Goal: Information Seeking & Learning: Learn about a topic

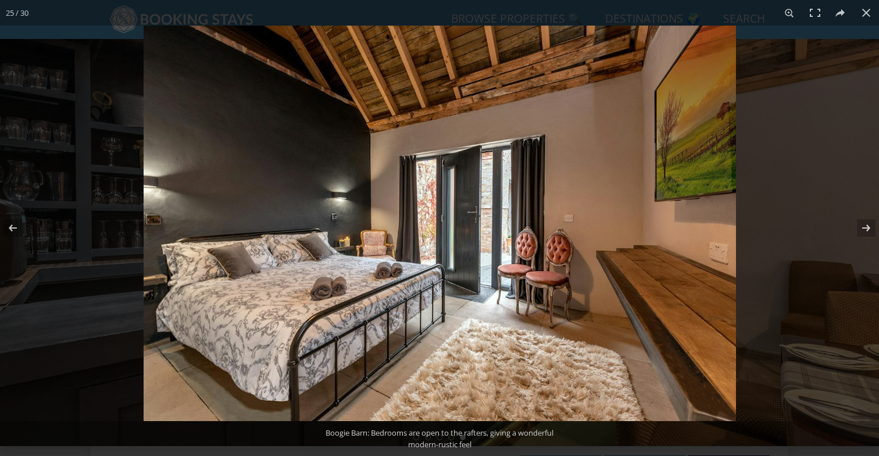
scroll to position [439, 0]
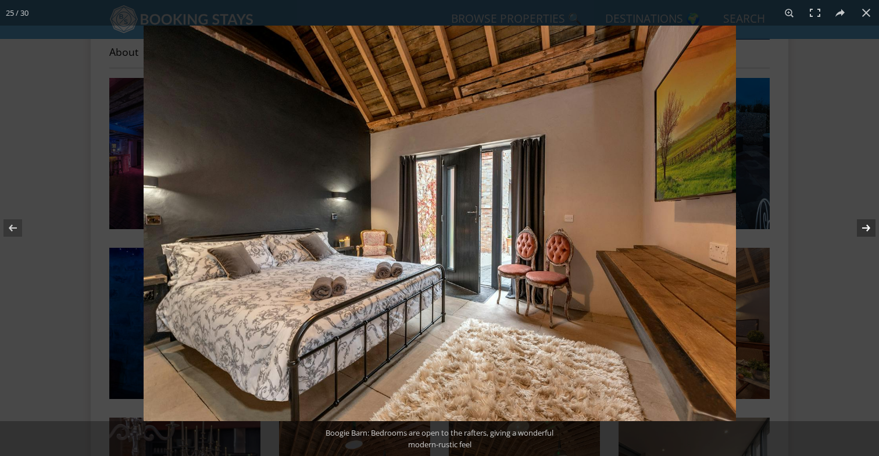
click at [873, 232] on button at bounding box center [858, 228] width 41 height 58
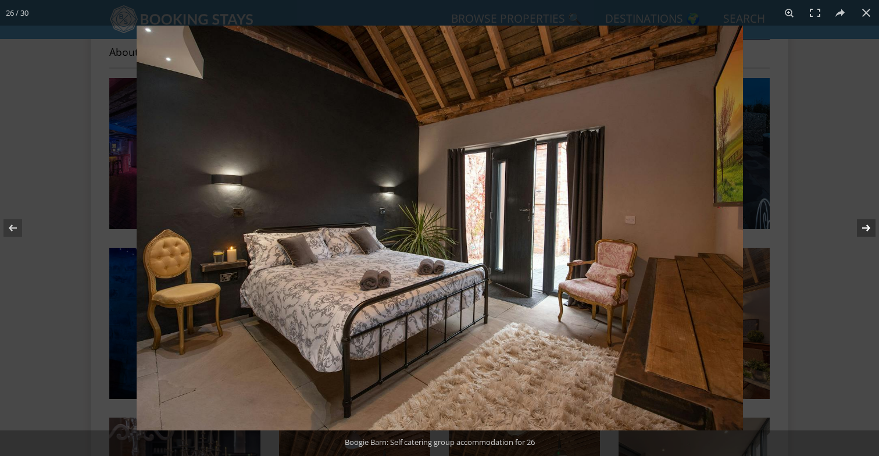
click at [873, 232] on button at bounding box center [858, 228] width 41 height 58
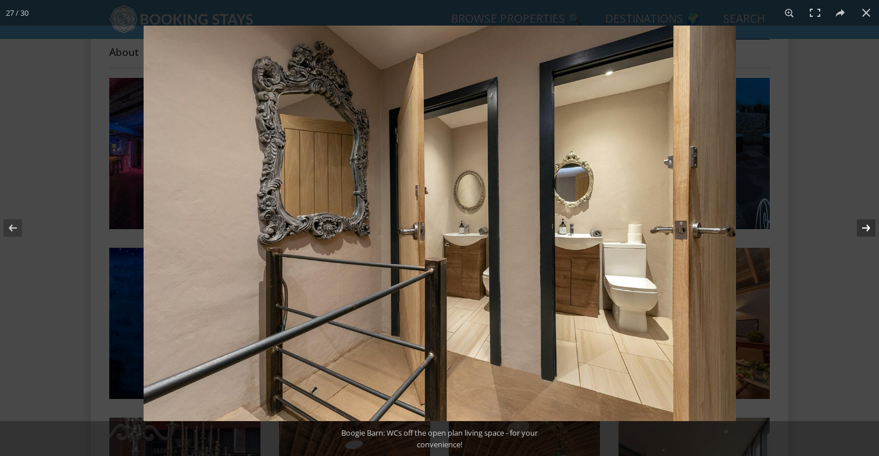
click at [873, 232] on button at bounding box center [858, 228] width 41 height 58
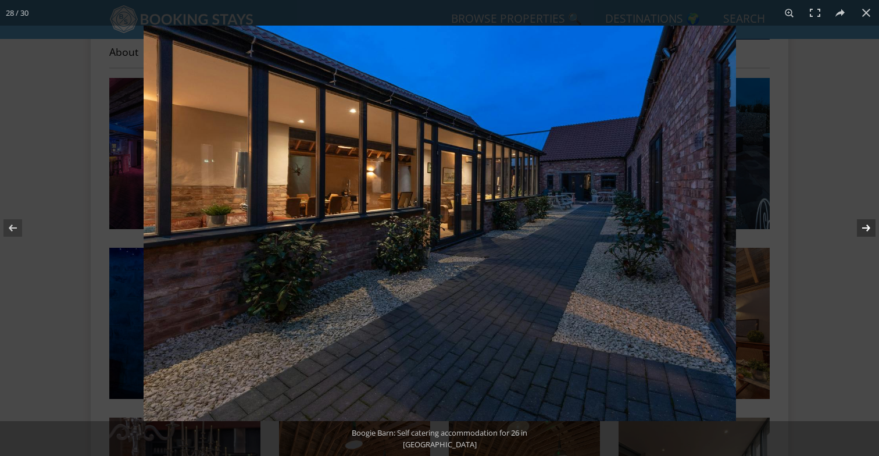
click at [873, 232] on button at bounding box center [858, 228] width 41 height 58
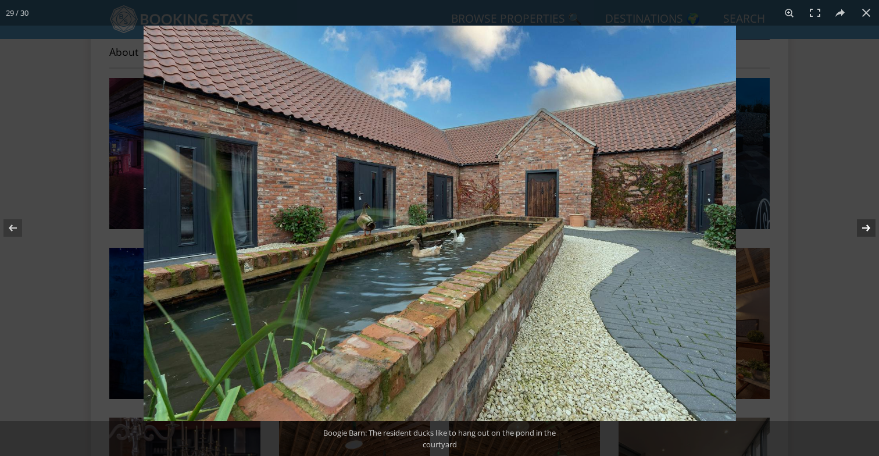
click at [873, 232] on button at bounding box center [858, 228] width 41 height 58
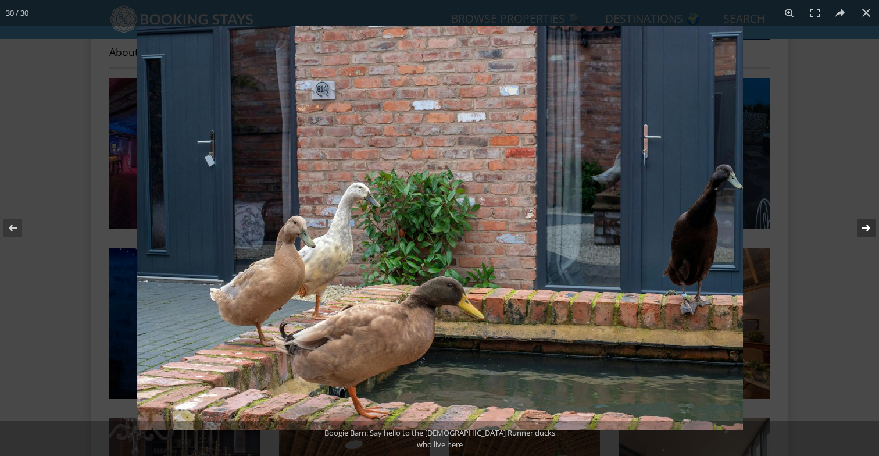
click at [866, 227] on button at bounding box center [858, 228] width 41 height 58
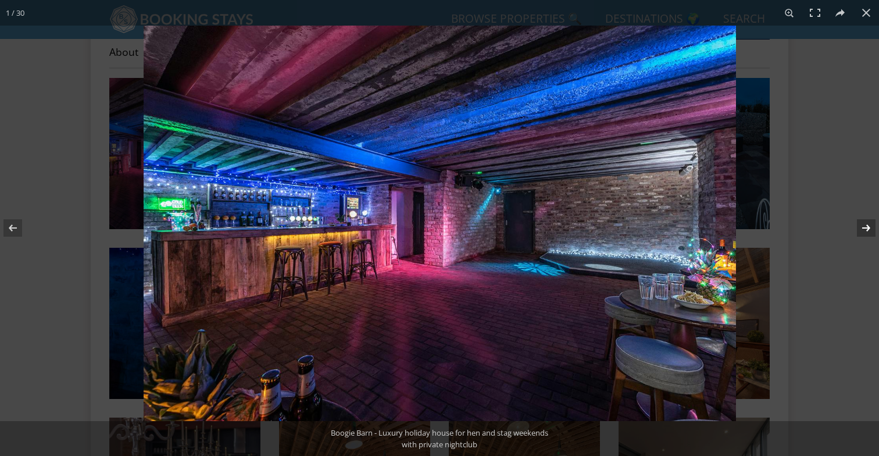
click at [866, 227] on button at bounding box center [858, 228] width 41 height 58
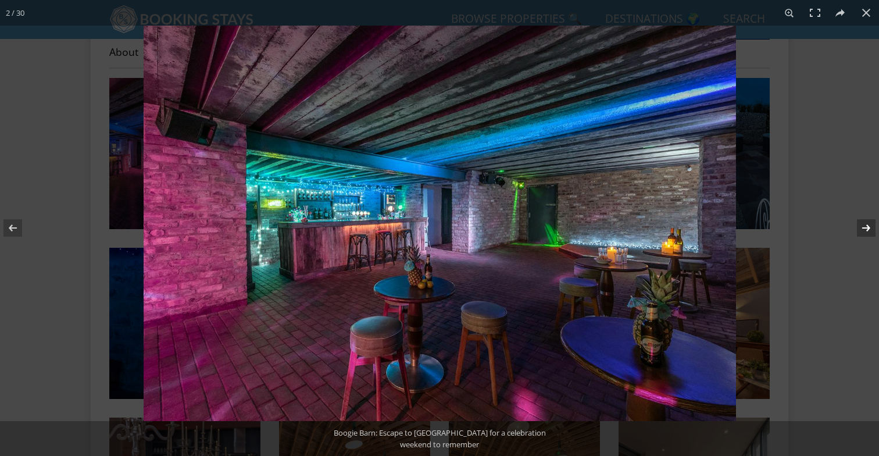
click at [866, 227] on button at bounding box center [858, 228] width 41 height 58
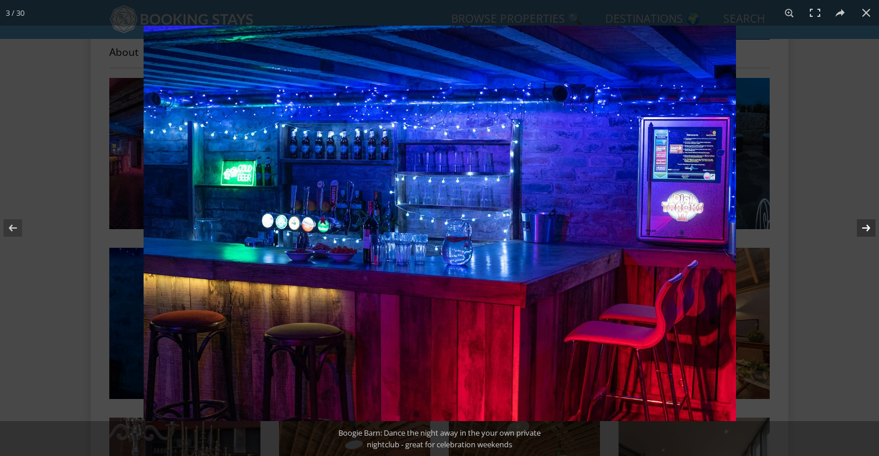
click at [866, 227] on button at bounding box center [858, 228] width 41 height 58
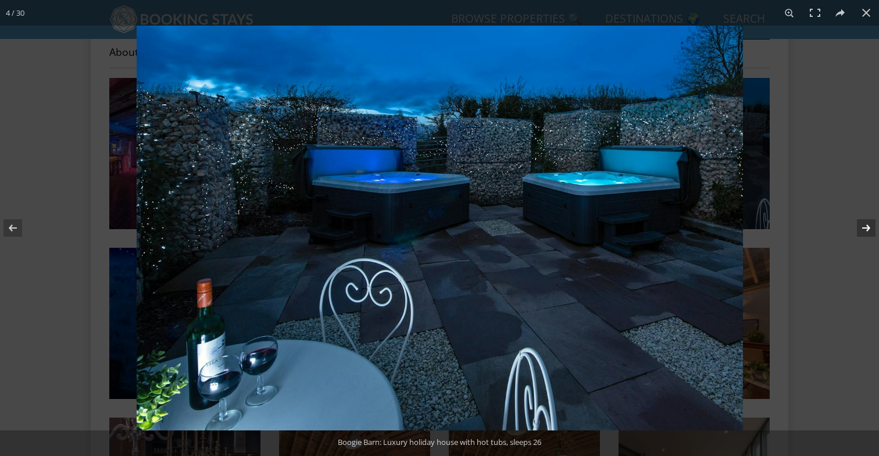
click at [866, 227] on button at bounding box center [858, 228] width 41 height 58
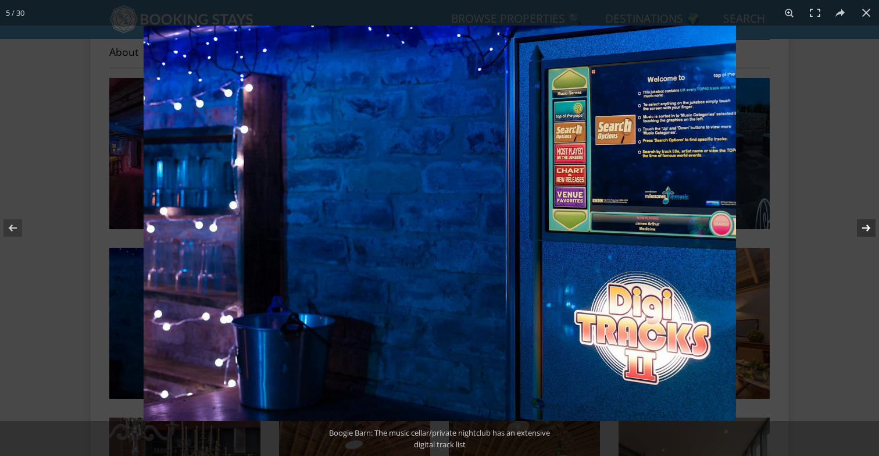
click at [866, 227] on button at bounding box center [858, 228] width 41 height 58
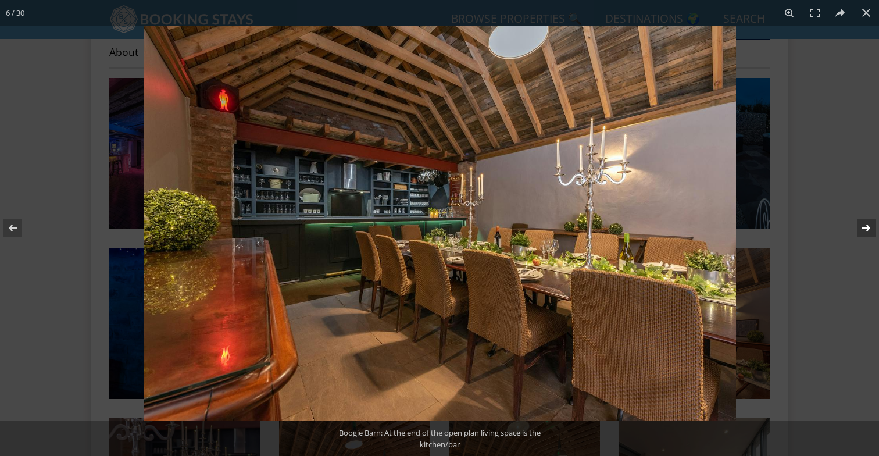
click at [866, 227] on button at bounding box center [858, 228] width 41 height 58
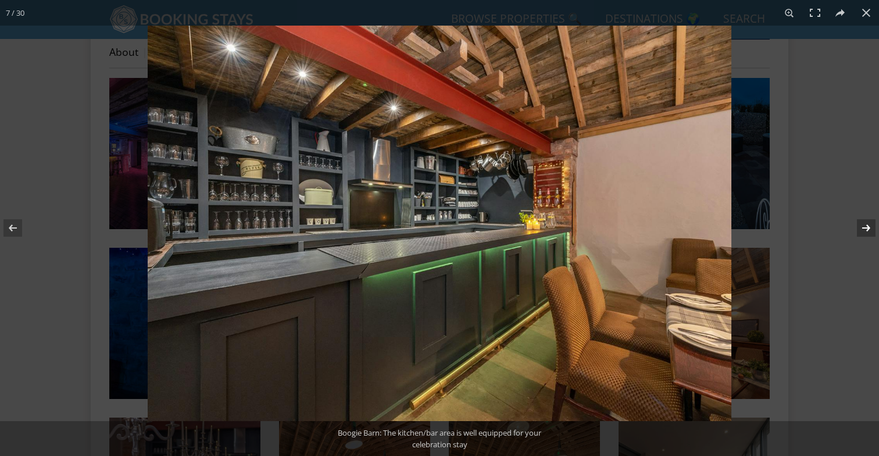
click at [866, 227] on button at bounding box center [858, 228] width 41 height 58
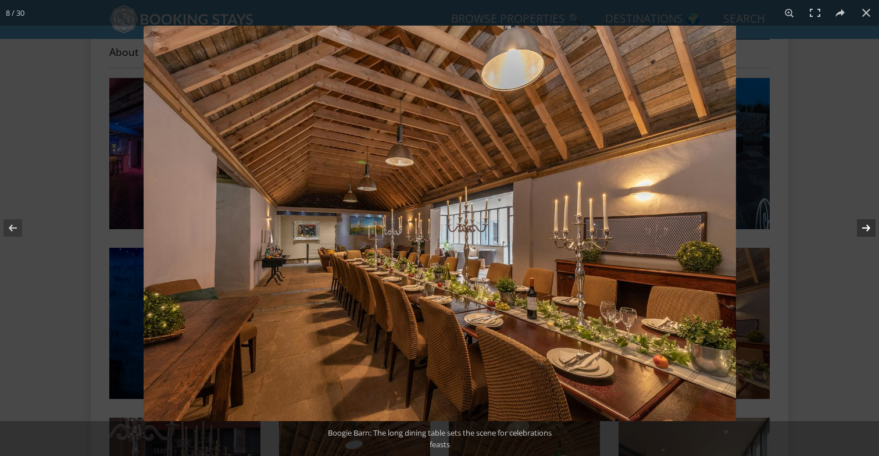
click at [866, 227] on button at bounding box center [858, 228] width 41 height 58
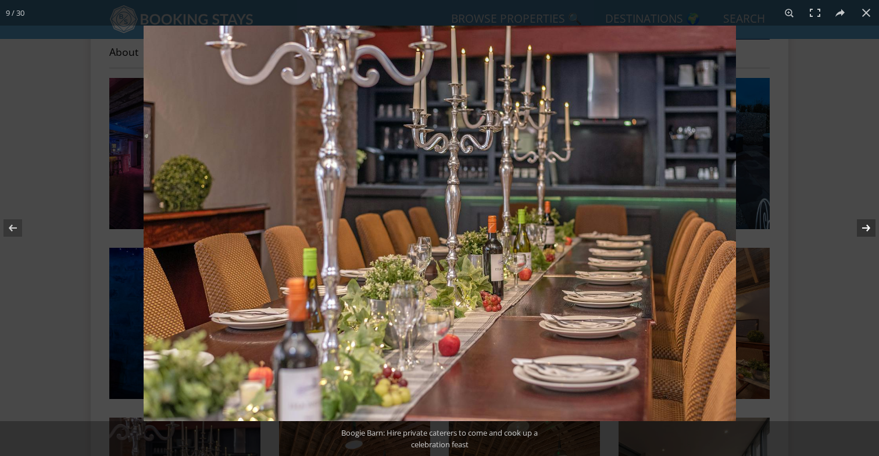
click at [866, 227] on button at bounding box center [858, 228] width 41 height 58
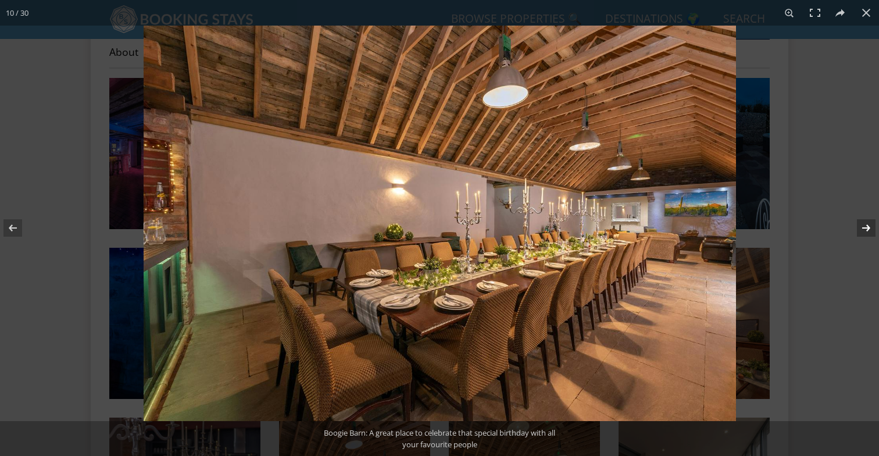
click at [866, 227] on button at bounding box center [858, 228] width 41 height 58
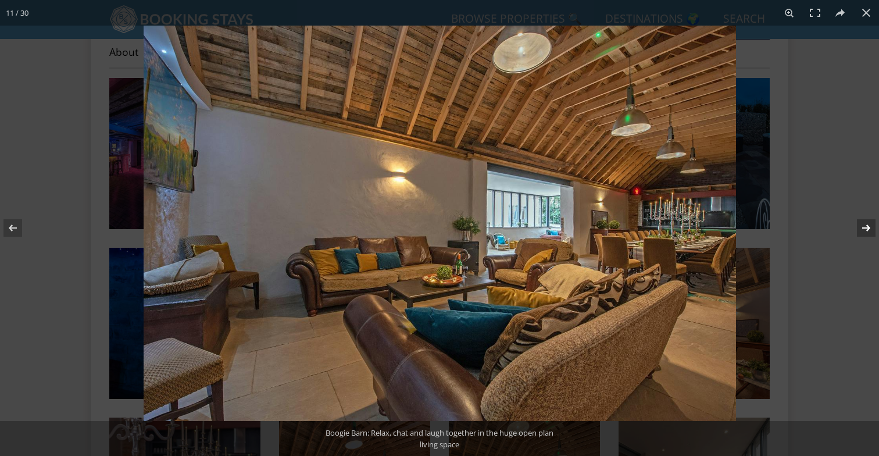
click at [866, 227] on button at bounding box center [858, 228] width 41 height 58
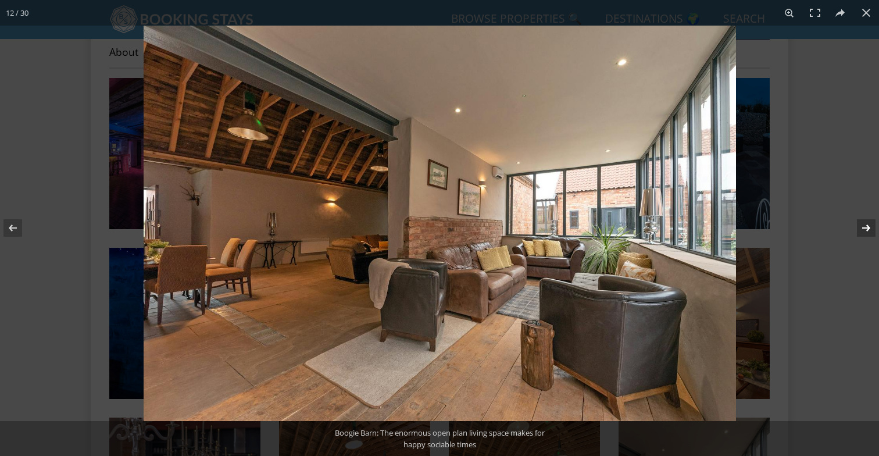
click at [866, 227] on button at bounding box center [858, 228] width 41 height 58
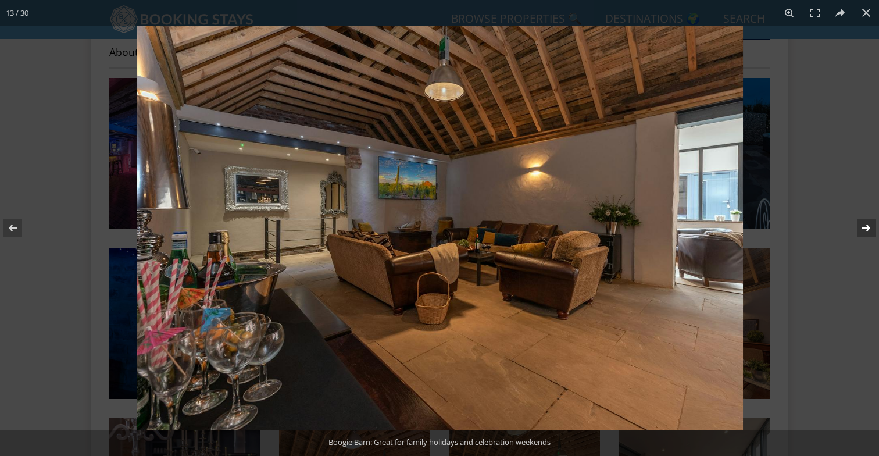
click at [866, 227] on button at bounding box center [858, 228] width 41 height 58
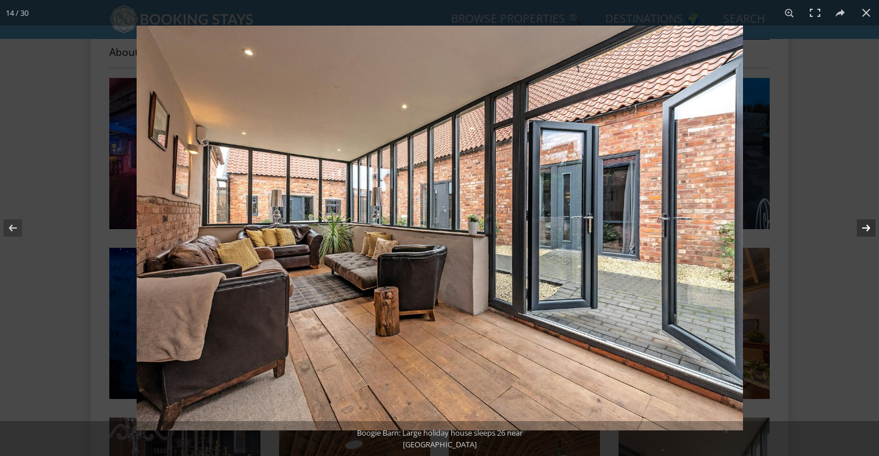
click at [866, 227] on button at bounding box center [858, 228] width 41 height 58
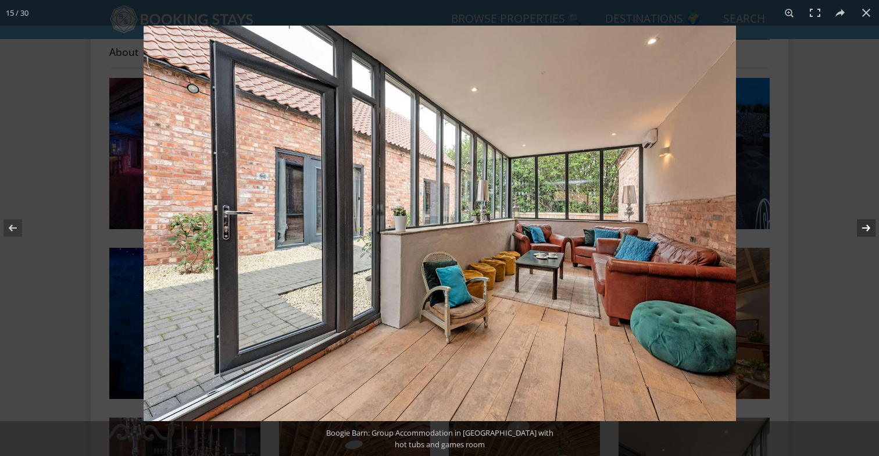
click at [866, 227] on button at bounding box center [858, 228] width 41 height 58
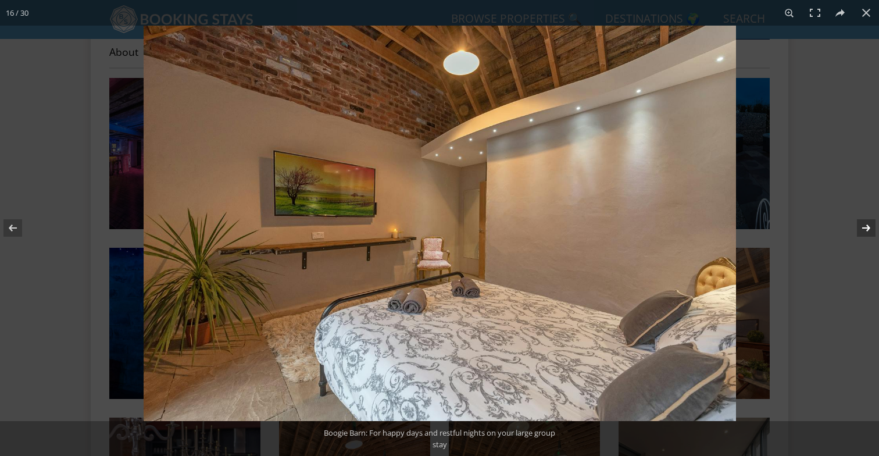
click at [866, 227] on button at bounding box center [858, 228] width 41 height 58
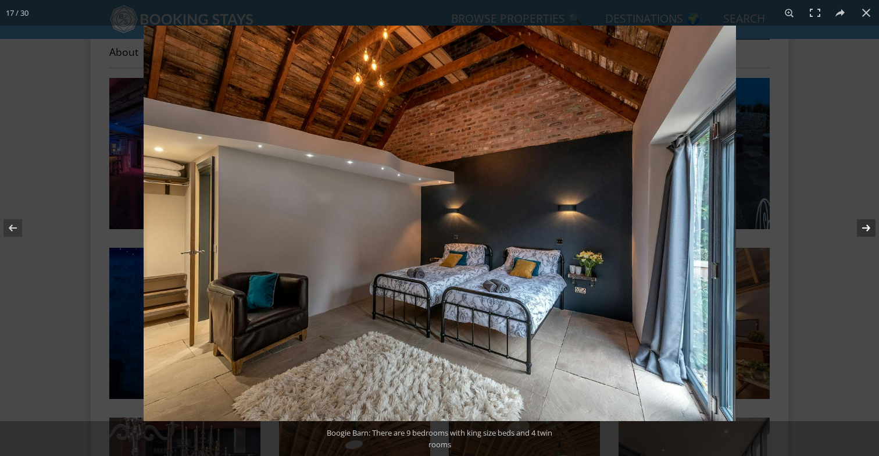
click at [866, 227] on button at bounding box center [858, 228] width 41 height 58
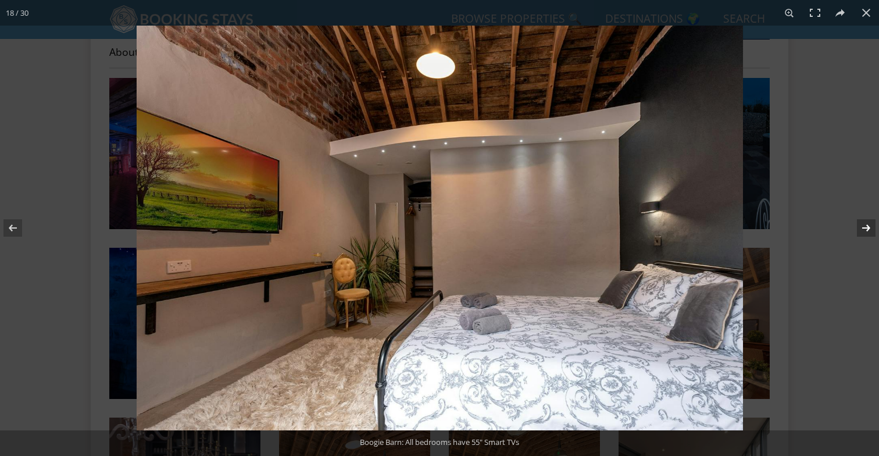
click at [866, 227] on button at bounding box center [858, 228] width 41 height 58
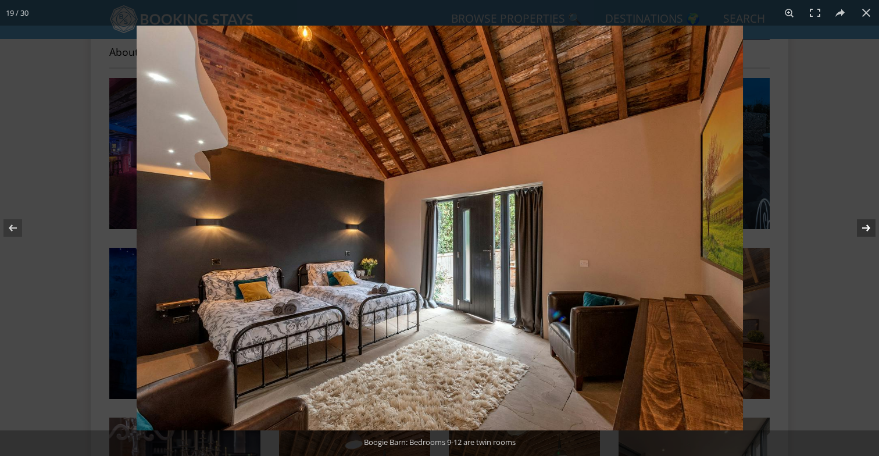
click at [866, 227] on button at bounding box center [858, 228] width 41 height 58
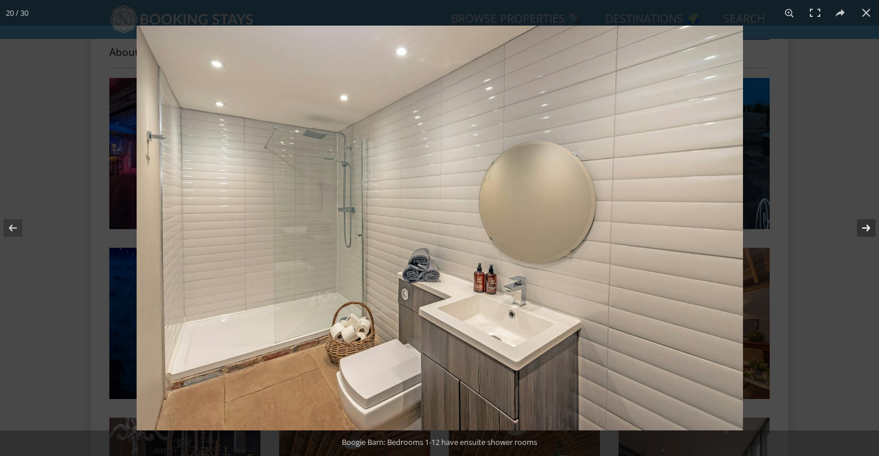
click at [866, 227] on button at bounding box center [858, 228] width 41 height 58
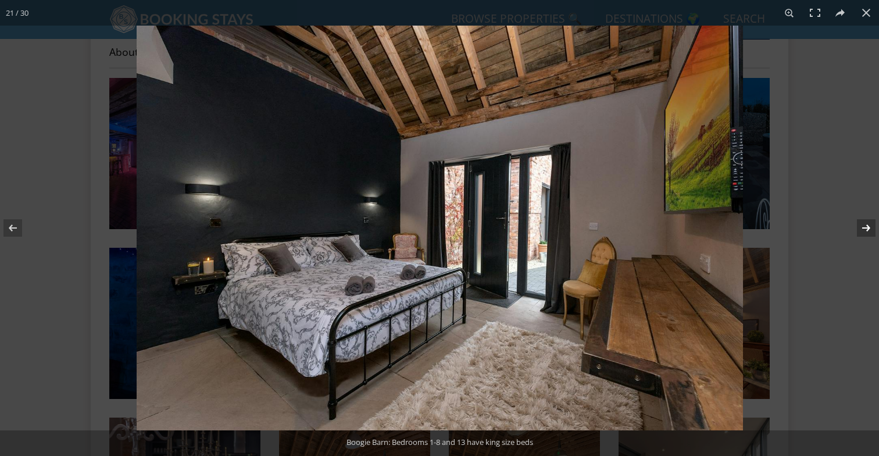
click at [866, 227] on button at bounding box center [858, 228] width 41 height 58
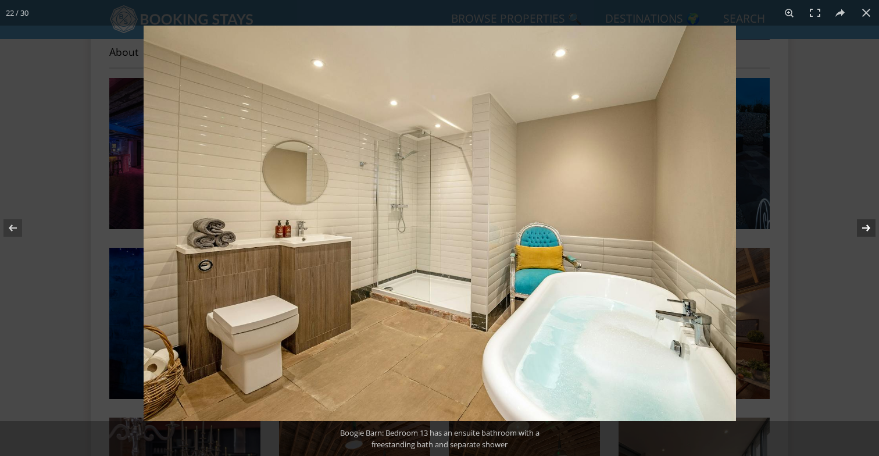
click at [866, 227] on button at bounding box center [858, 228] width 41 height 58
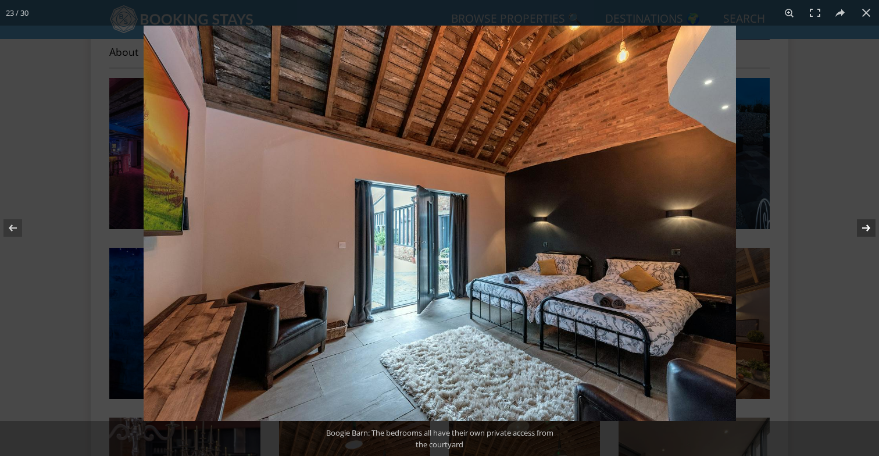
click at [866, 227] on button at bounding box center [858, 228] width 41 height 58
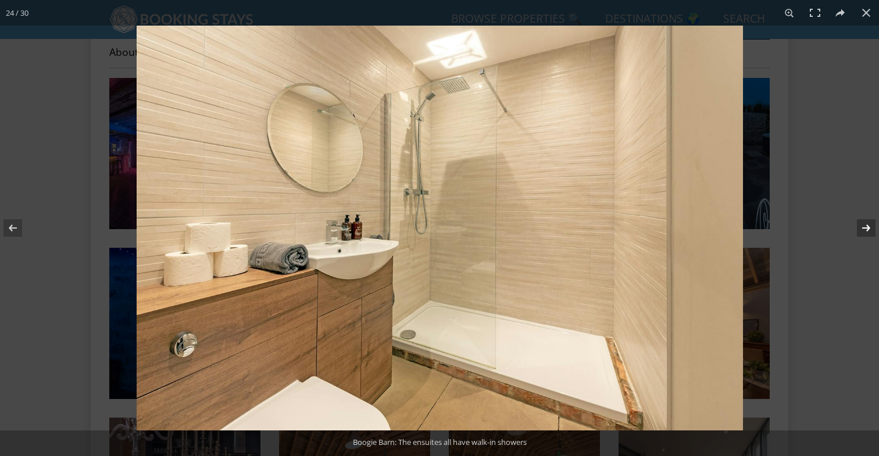
click at [862, 230] on button at bounding box center [858, 228] width 41 height 58
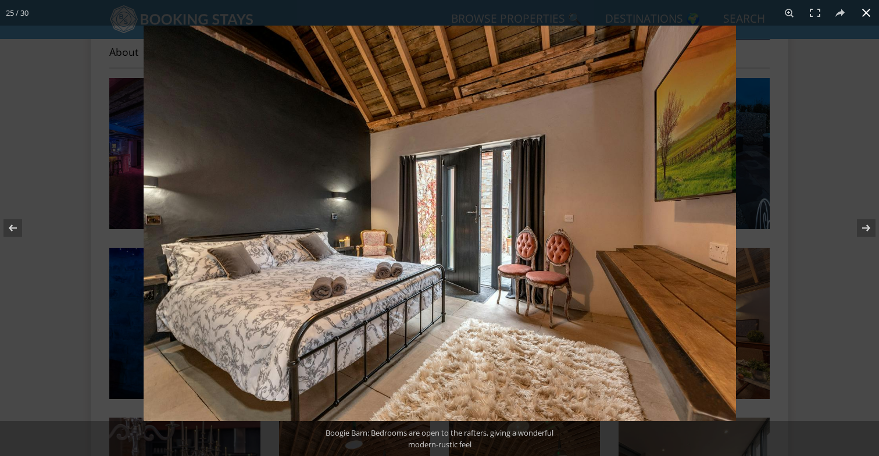
click at [863, 13] on button at bounding box center [866, 13] width 26 height 26
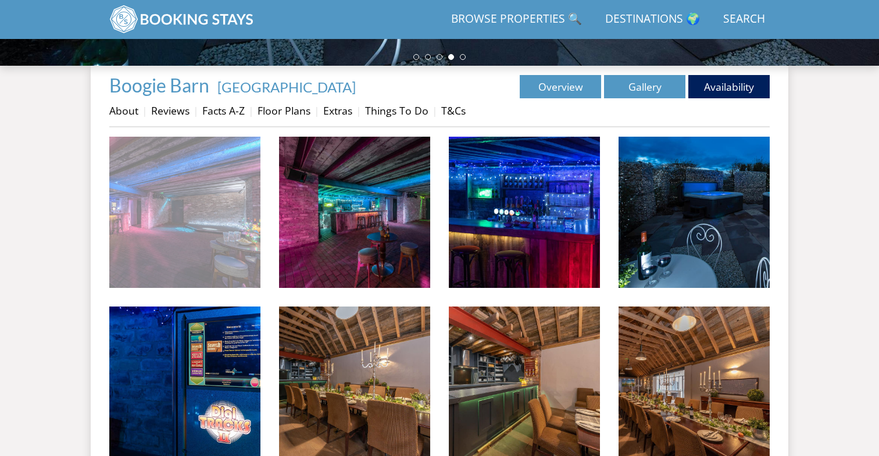
scroll to position [349, 0]
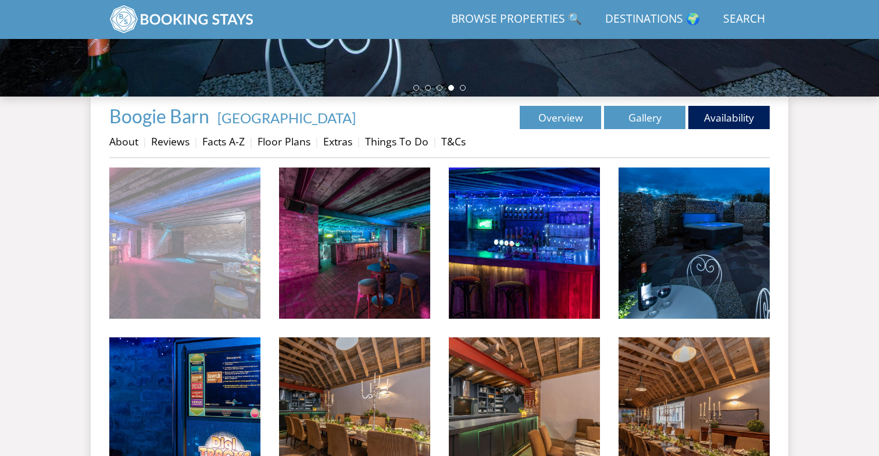
click at [184, 226] on img at bounding box center [184, 242] width 151 height 151
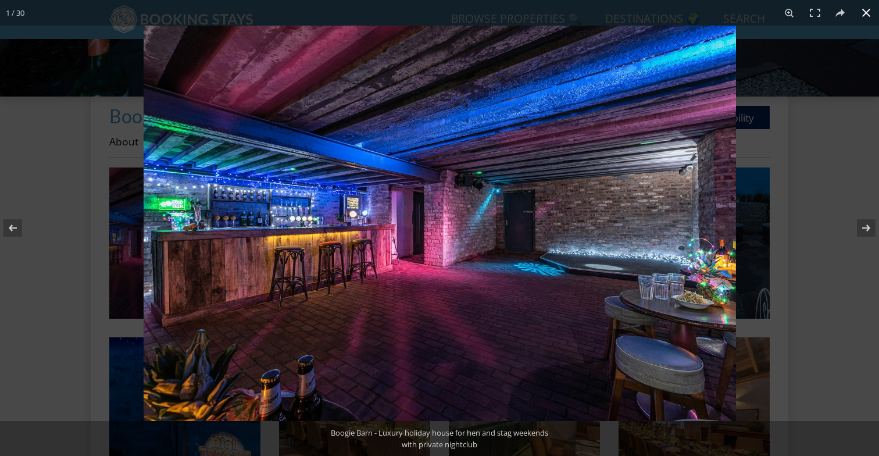
click at [91, 266] on div at bounding box center [439, 228] width 879 height 456
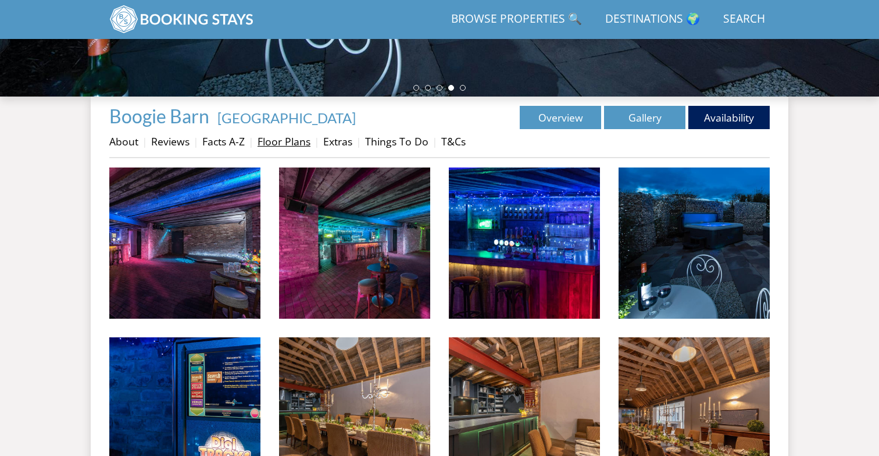
click at [280, 137] on link "Floor Plans" at bounding box center [283, 141] width 53 height 14
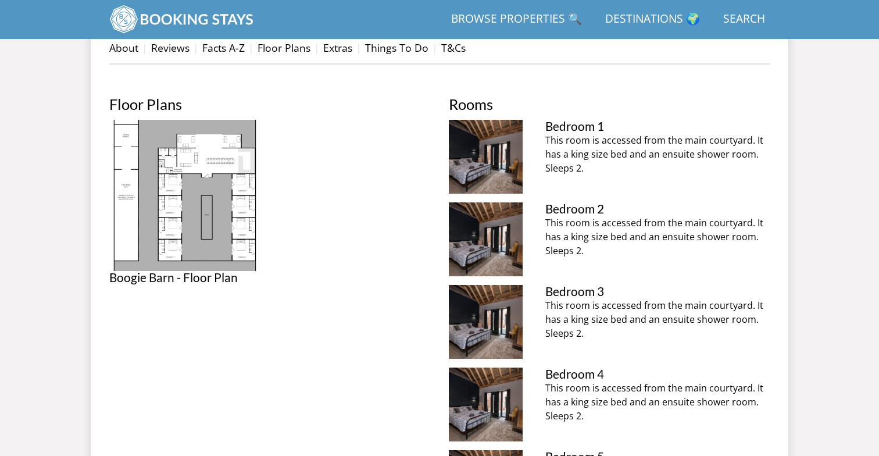
scroll to position [459, 0]
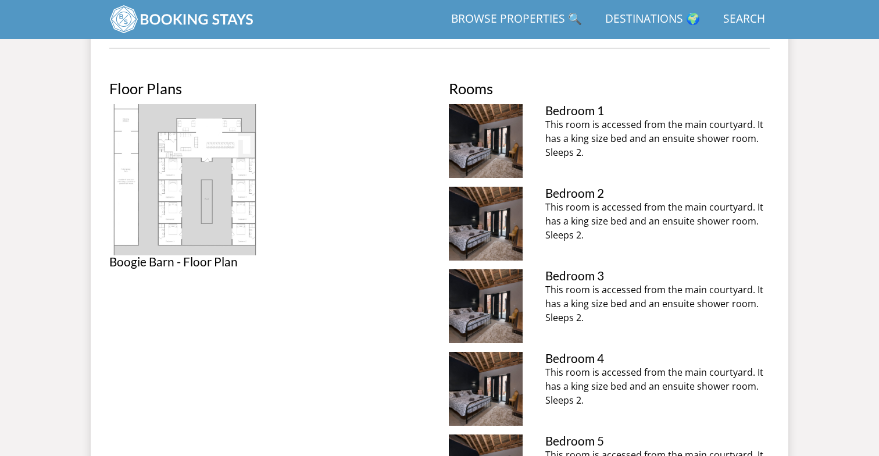
click at [188, 171] on img at bounding box center [184, 179] width 151 height 151
click at [167, 203] on img at bounding box center [184, 179] width 151 height 151
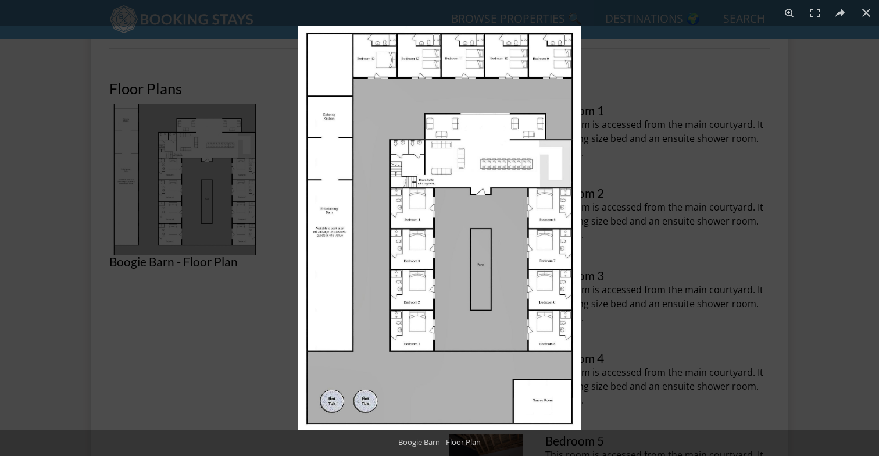
click at [353, 115] on img at bounding box center [439, 228] width 283 height 404
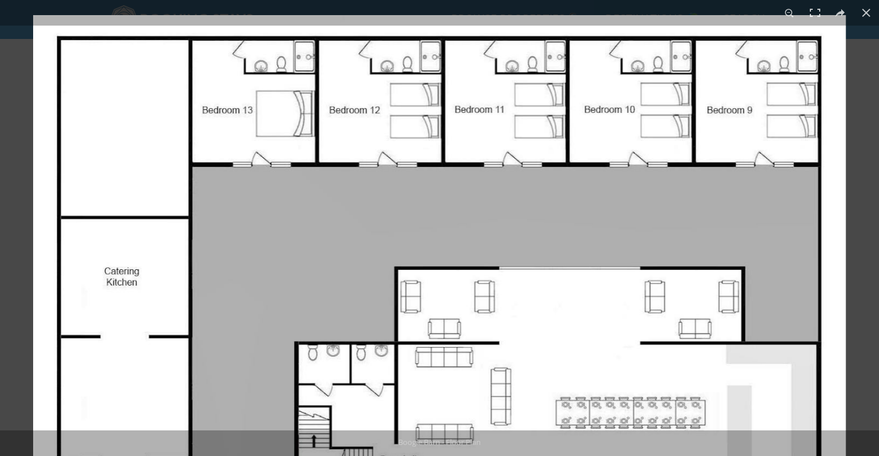
drag, startPoint x: 329, startPoint y: 91, endPoint x: 329, endPoint y: 257, distance: 165.6
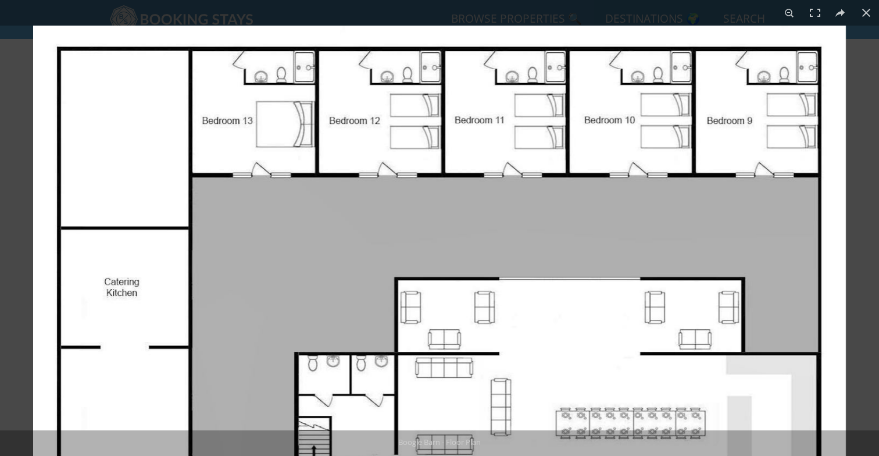
drag, startPoint x: 329, startPoint y: 309, endPoint x: 329, endPoint y: 119, distance: 190.6
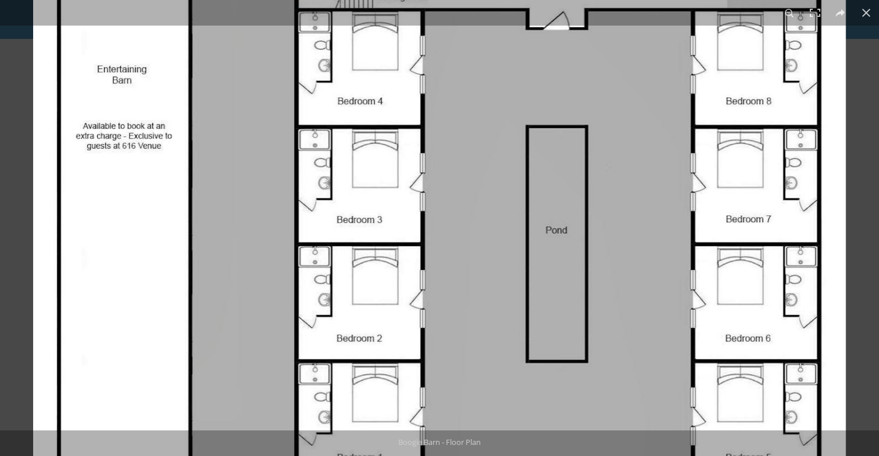
drag, startPoint x: 332, startPoint y: 311, endPoint x: 333, endPoint y: 127, distance: 184.2
click at [333, 127] on img at bounding box center [439, 125] width 812 height 1162
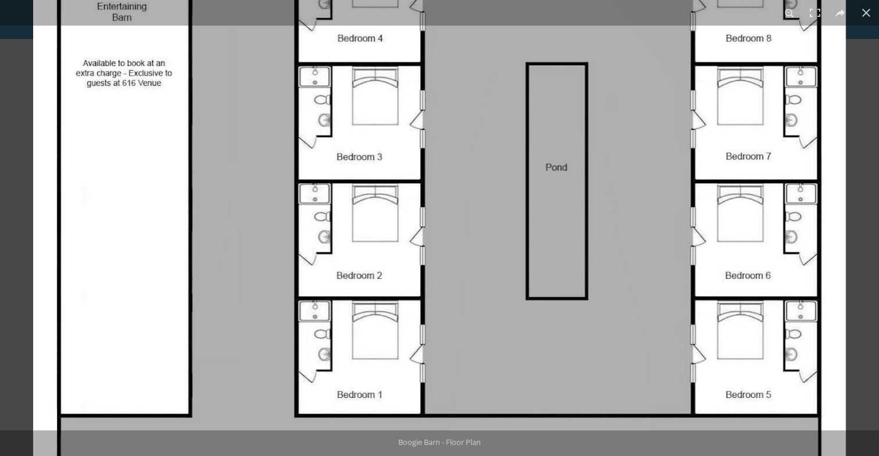
drag, startPoint x: 358, startPoint y: 230, endPoint x: 357, endPoint y: 106, distance: 124.4
click at [357, 106] on img at bounding box center [439, 62] width 812 height 1162
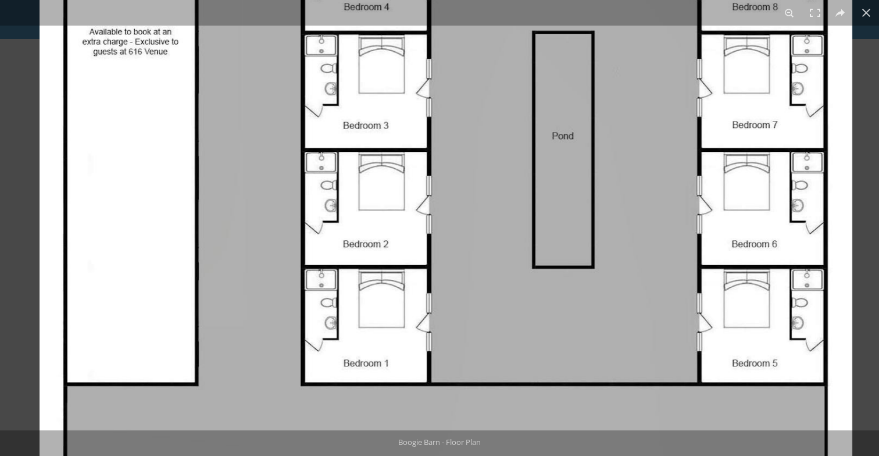
drag, startPoint x: 357, startPoint y: 106, endPoint x: 374, endPoint y: 252, distance: 147.3
click at [374, 252] on img at bounding box center [446, 31] width 812 height 1162
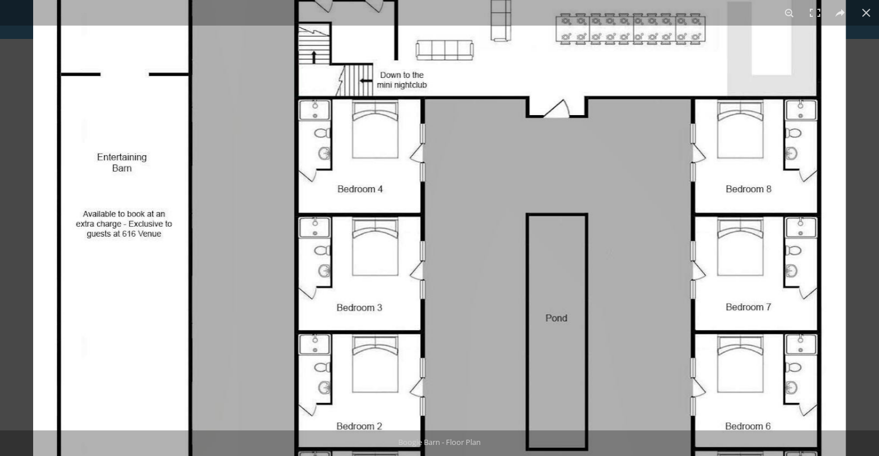
drag, startPoint x: 391, startPoint y: 220, endPoint x: 402, endPoint y: 403, distance: 183.4
click at [401, 396] on img at bounding box center [439, 213] width 812 height 1162
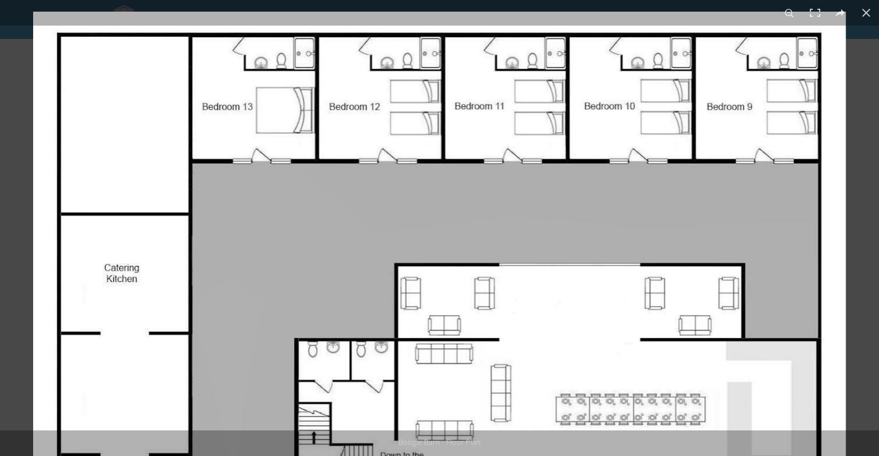
drag, startPoint x: 384, startPoint y: 249, endPoint x: 384, endPoint y: 278, distance: 29.1
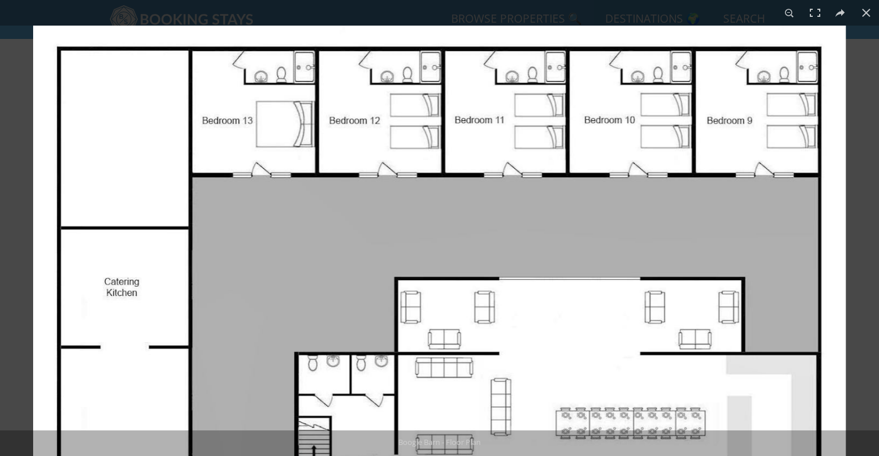
drag, startPoint x: 182, startPoint y: 210, endPoint x: 182, endPoint y: 74, distance: 136.6
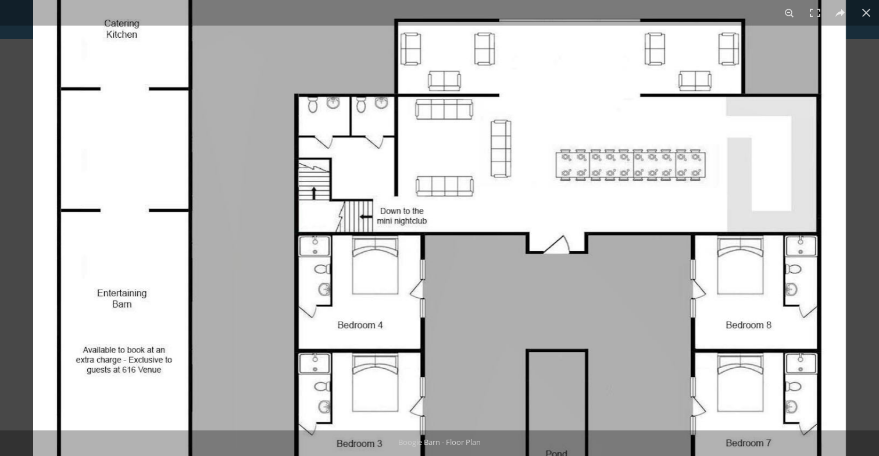
drag, startPoint x: 210, startPoint y: 217, endPoint x: 224, endPoint y: 365, distance: 148.3
click at [224, 365] on img at bounding box center [439, 349] width 812 height 1162
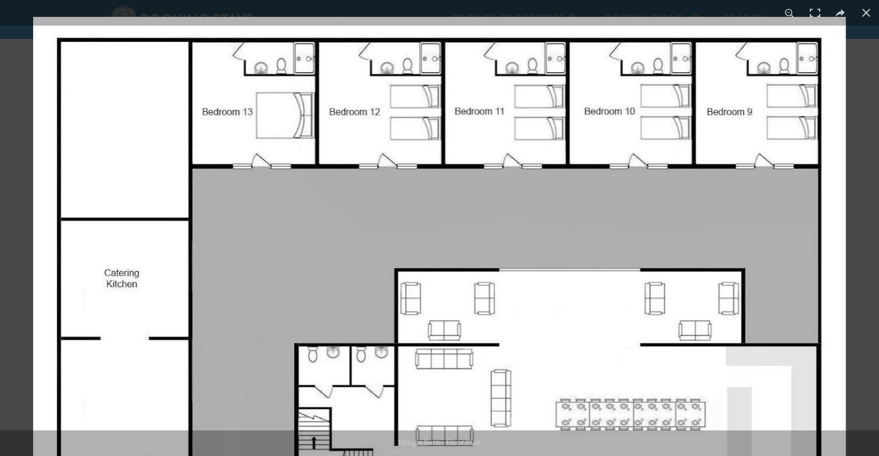
drag, startPoint x: 224, startPoint y: 366, endPoint x: 224, endPoint y: 130, distance: 236.5
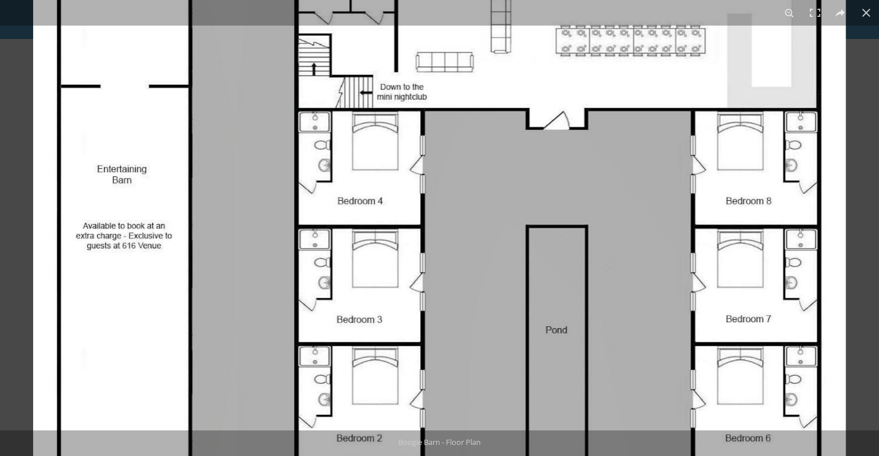
click at [248, 202] on img at bounding box center [439, 225] width 812 height 1162
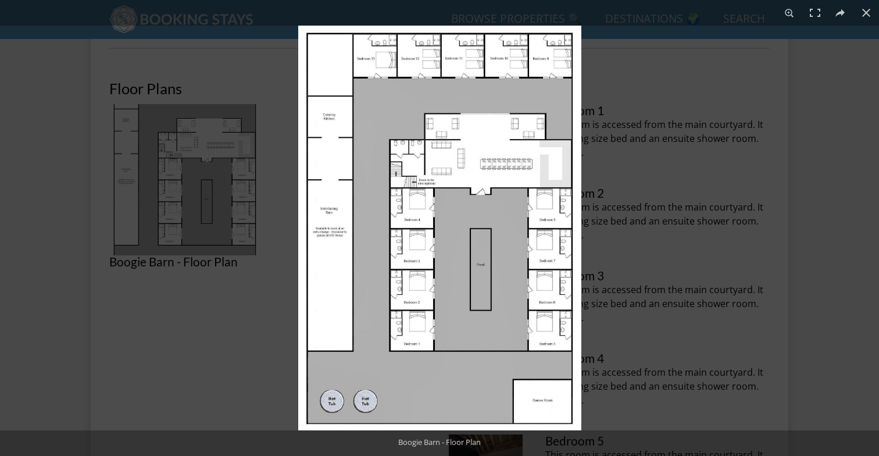
click at [406, 179] on img at bounding box center [439, 228] width 283 height 404
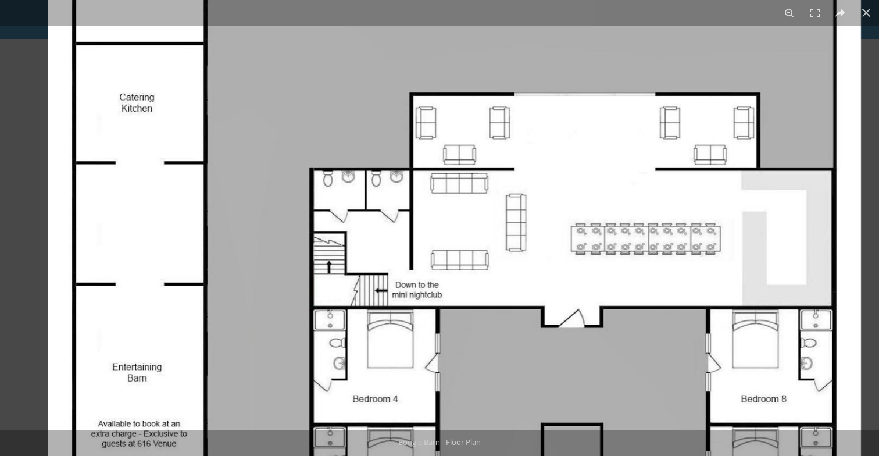
drag, startPoint x: 385, startPoint y: 117, endPoint x: 428, endPoint y: 227, distance: 118.0
click at [428, 227] on img at bounding box center [454, 422] width 812 height 1162
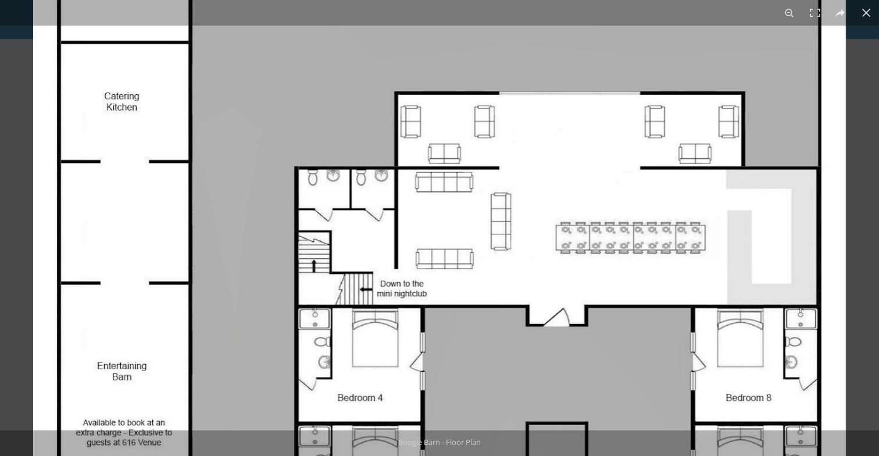
drag, startPoint x: 428, startPoint y: 227, endPoint x: 437, endPoint y: 341, distance: 114.2
click at [437, 337] on img at bounding box center [439, 421] width 812 height 1162
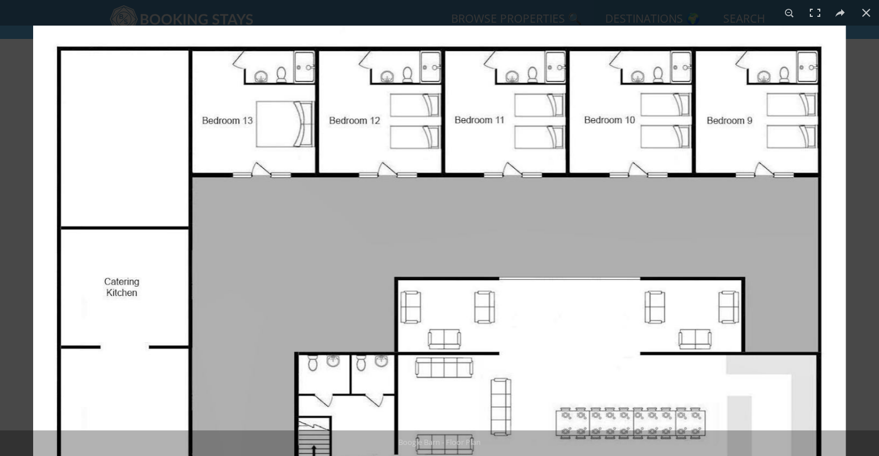
drag, startPoint x: 277, startPoint y: 316, endPoint x: 287, endPoint y: 84, distance: 232.1
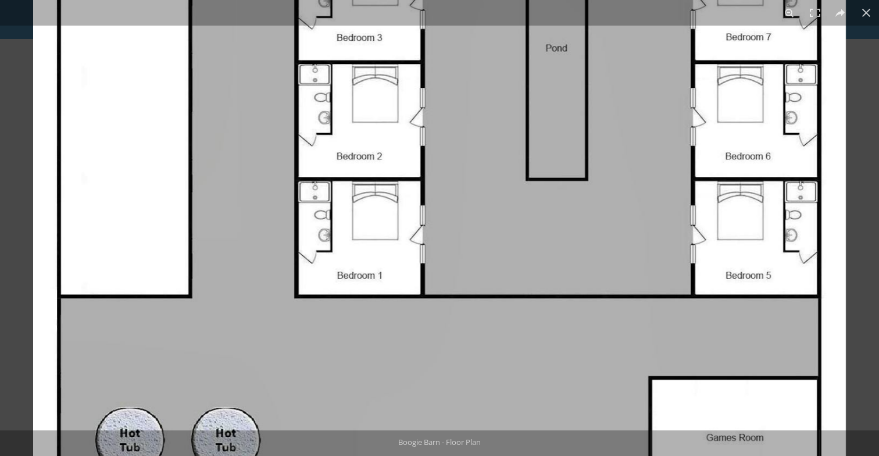
drag, startPoint x: 247, startPoint y: 112, endPoint x: 256, endPoint y: 334, distance: 222.2
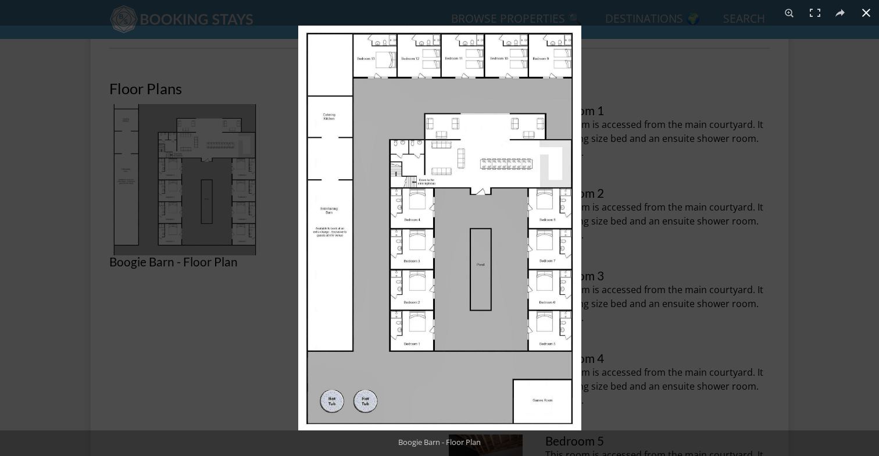
click at [867, 15] on button at bounding box center [866, 13] width 26 height 26
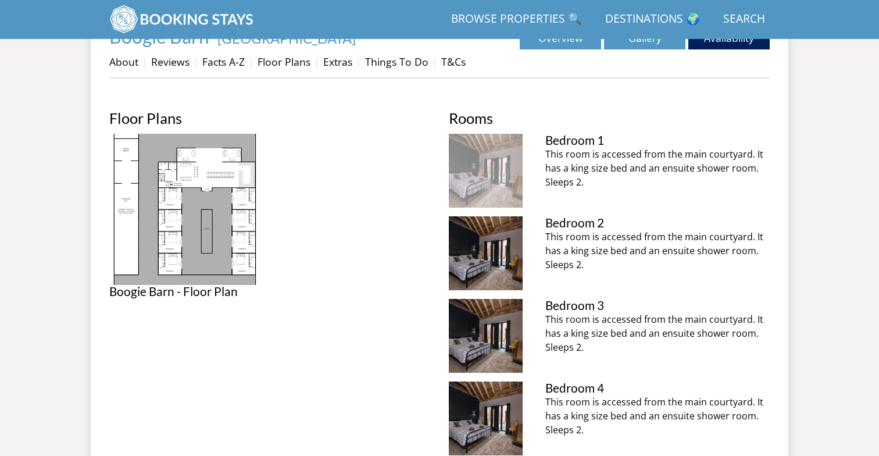
scroll to position [431, 0]
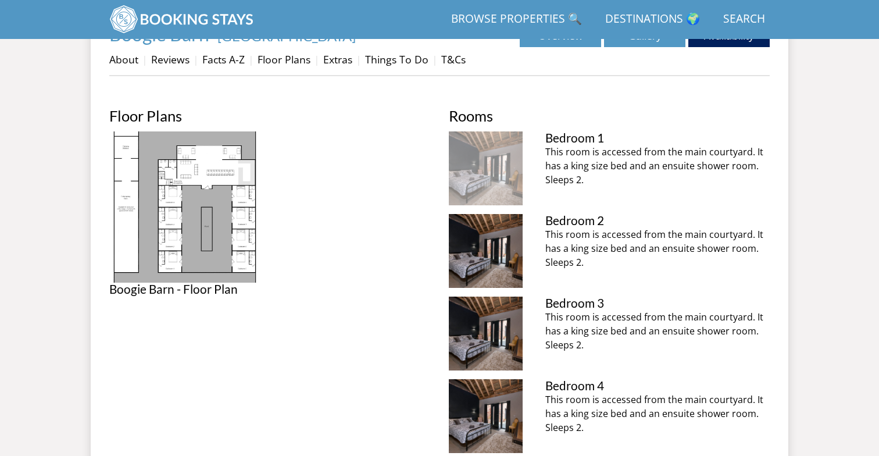
click at [489, 174] on img at bounding box center [486, 168] width 74 height 74
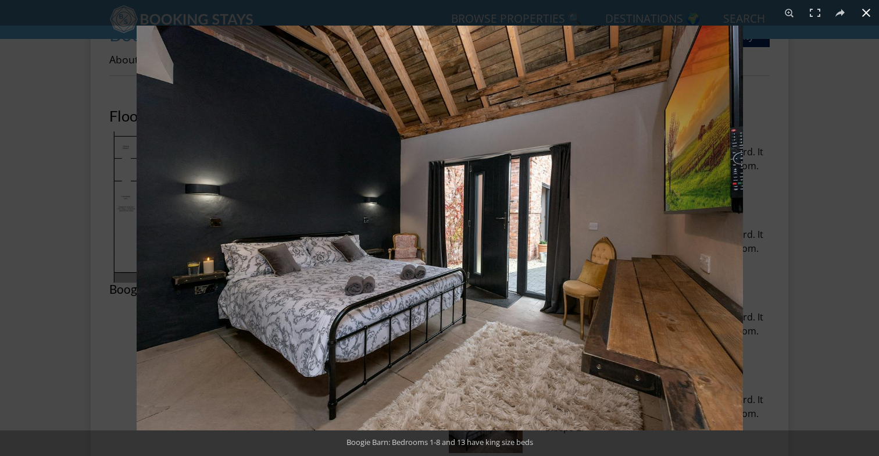
click at [816, 225] on div at bounding box center [576, 254] width 879 height 456
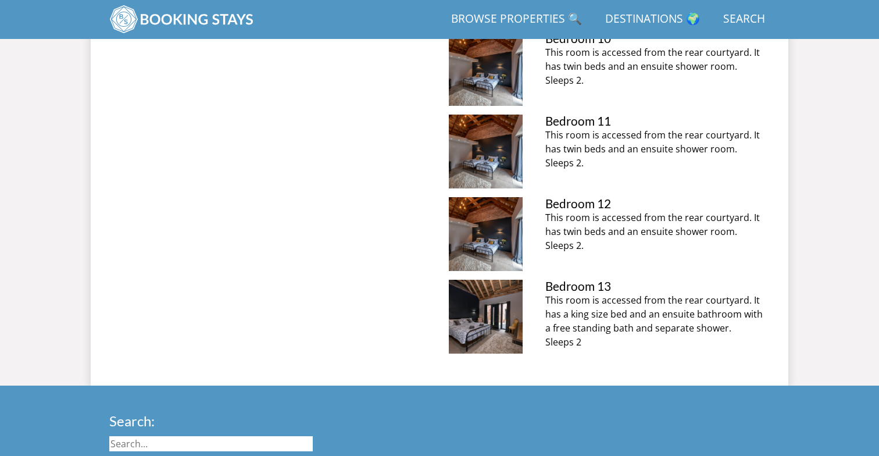
scroll to position [1279, 0]
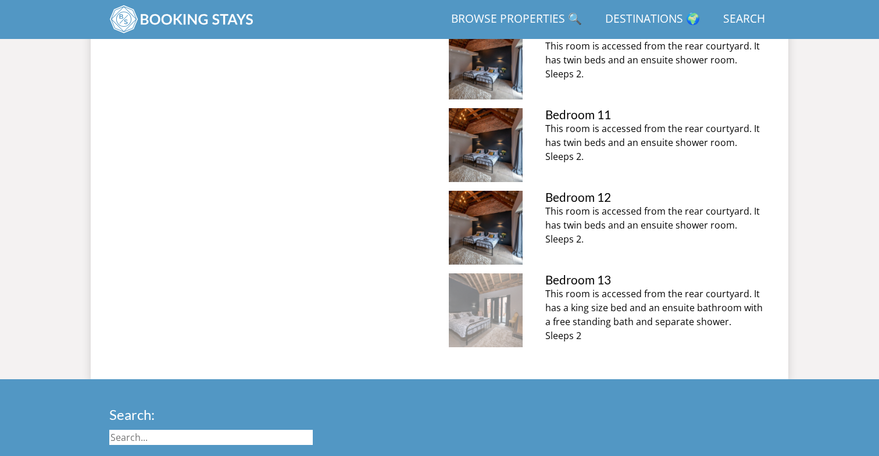
click at [471, 311] on img at bounding box center [486, 310] width 74 height 74
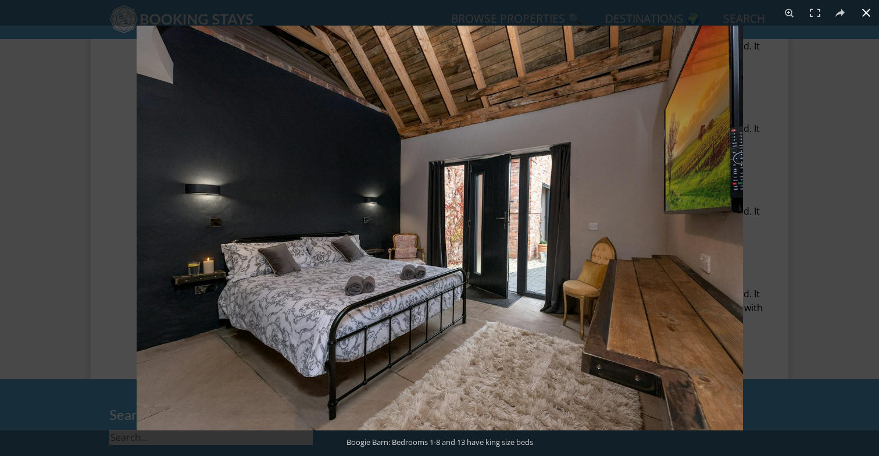
click at [865, 15] on button at bounding box center [866, 13] width 26 height 26
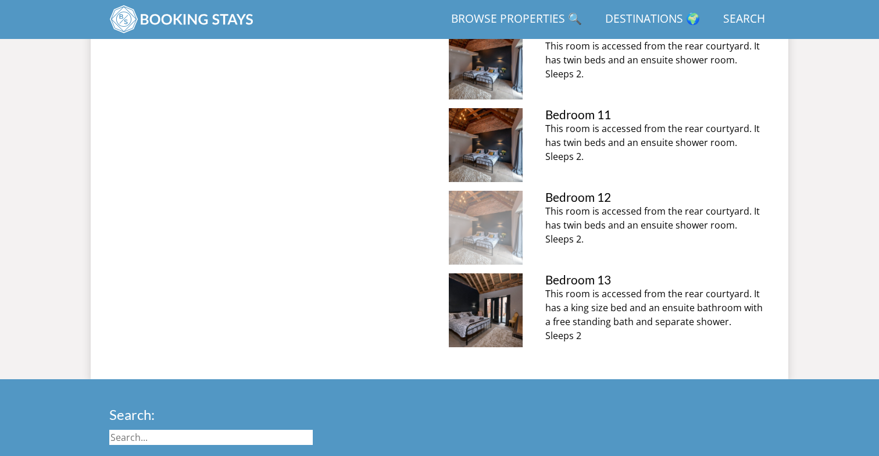
click at [488, 226] on img at bounding box center [486, 228] width 74 height 74
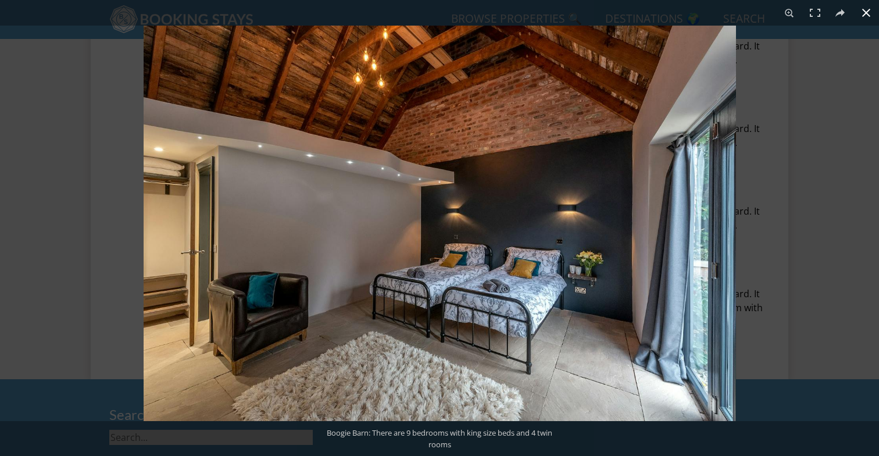
click at [760, 239] on div at bounding box center [583, 254] width 879 height 456
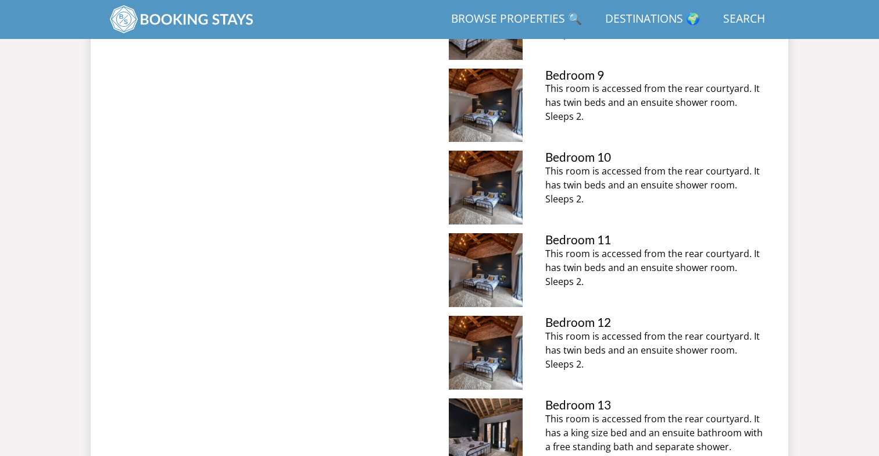
scroll to position [1149, 0]
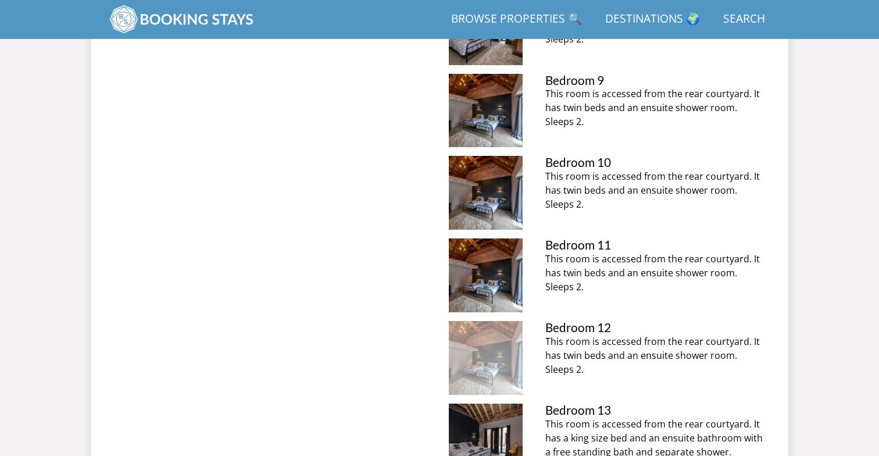
click at [488, 362] on img at bounding box center [486, 358] width 74 height 74
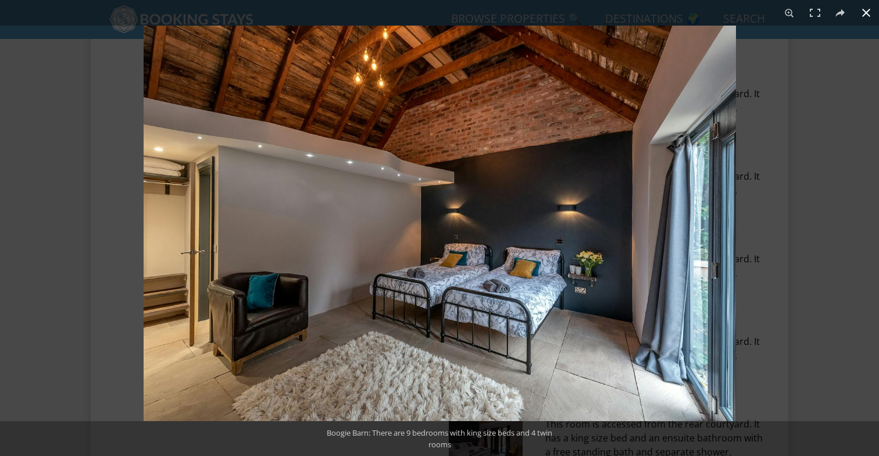
click at [853, 247] on div at bounding box center [583, 254] width 879 height 456
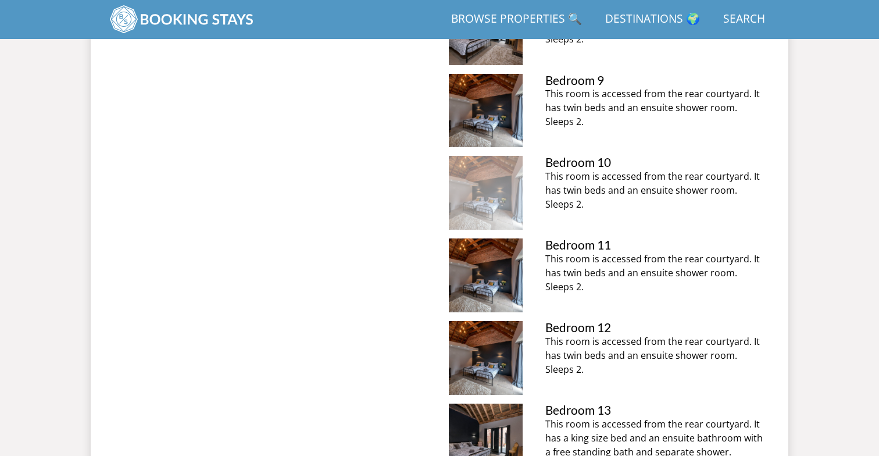
click at [490, 184] on img at bounding box center [486, 193] width 74 height 74
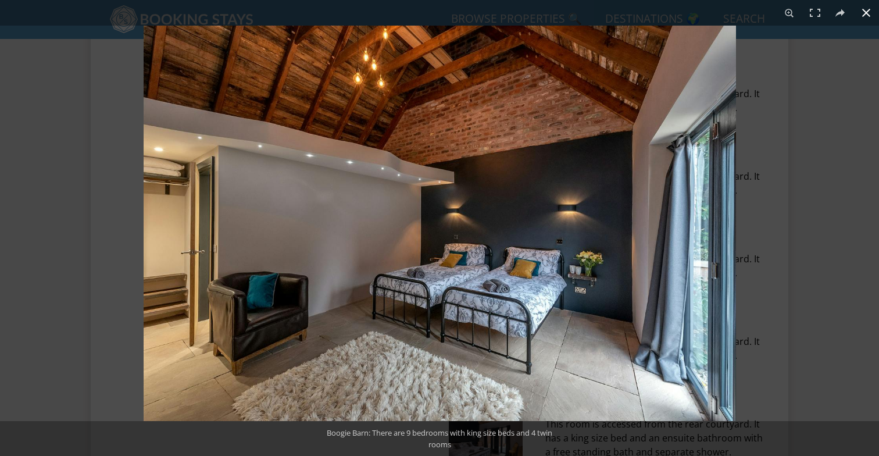
click at [811, 240] on div at bounding box center [583, 254] width 879 height 456
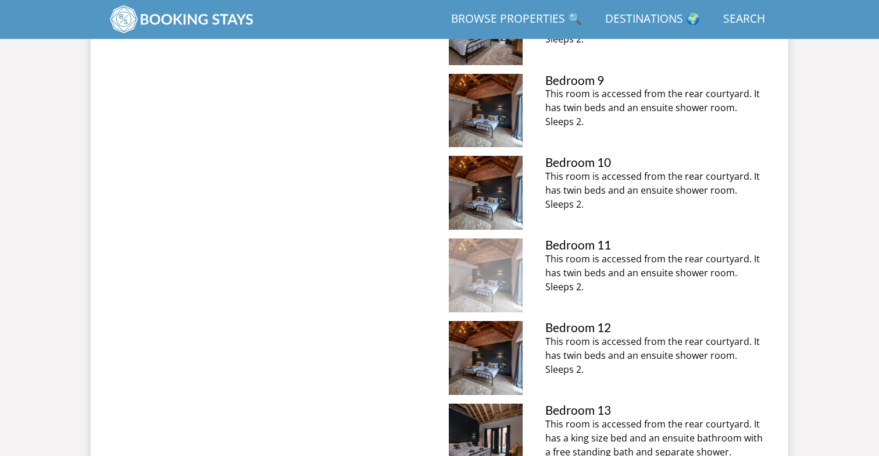
click at [479, 269] on img at bounding box center [486, 275] width 74 height 74
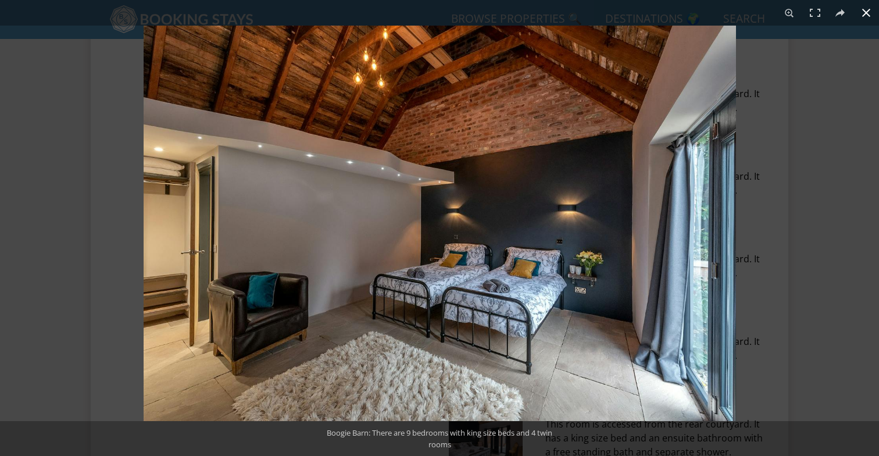
click at [790, 214] on div at bounding box center [583, 254] width 879 height 456
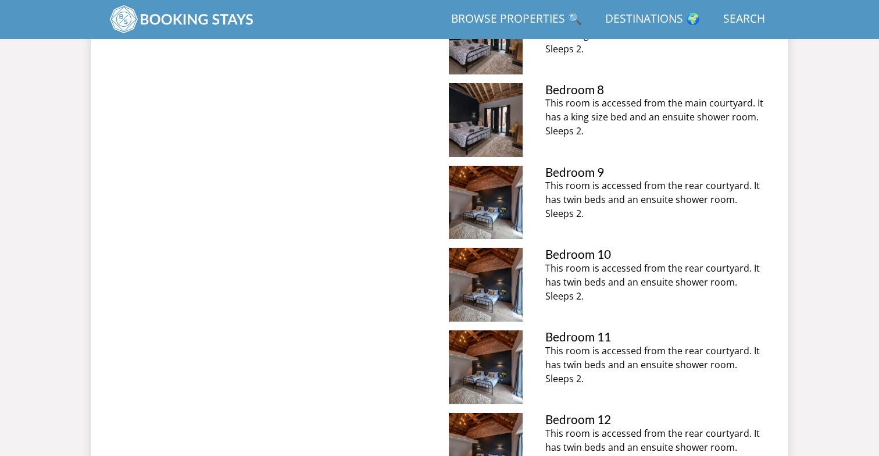
scroll to position [1056, 0]
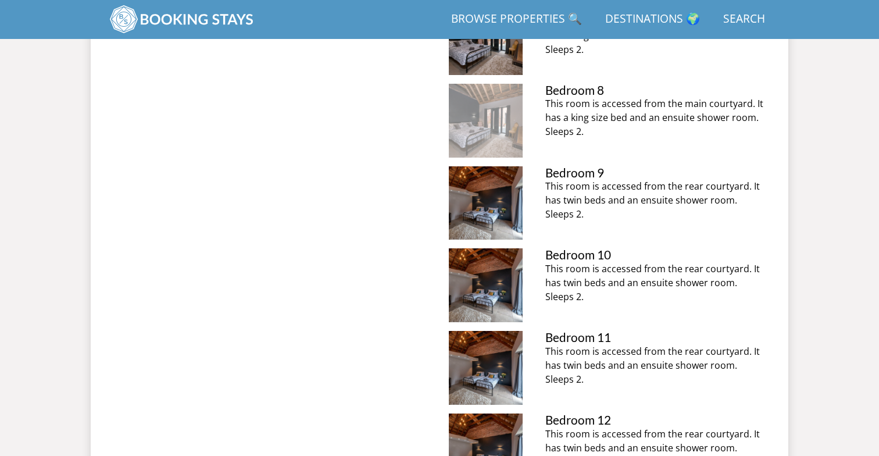
click at [493, 120] on img at bounding box center [486, 121] width 74 height 74
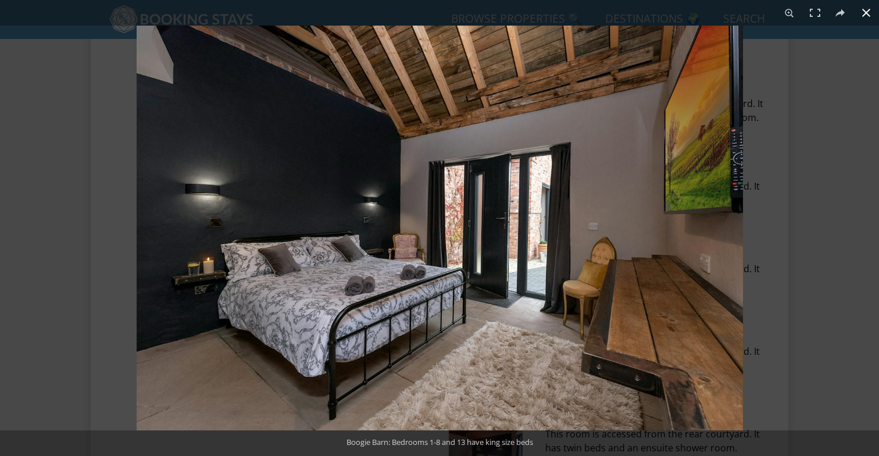
click at [794, 212] on div at bounding box center [576, 254] width 879 height 456
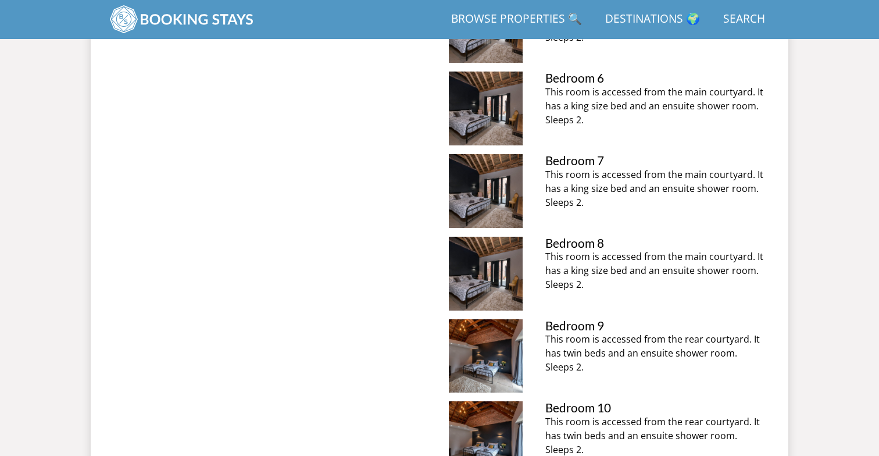
scroll to position [898, 0]
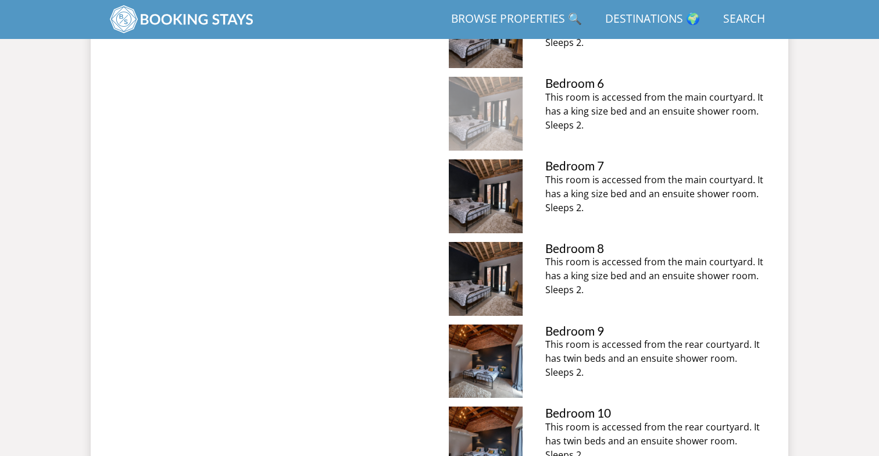
click at [455, 116] on img at bounding box center [486, 114] width 74 height 74
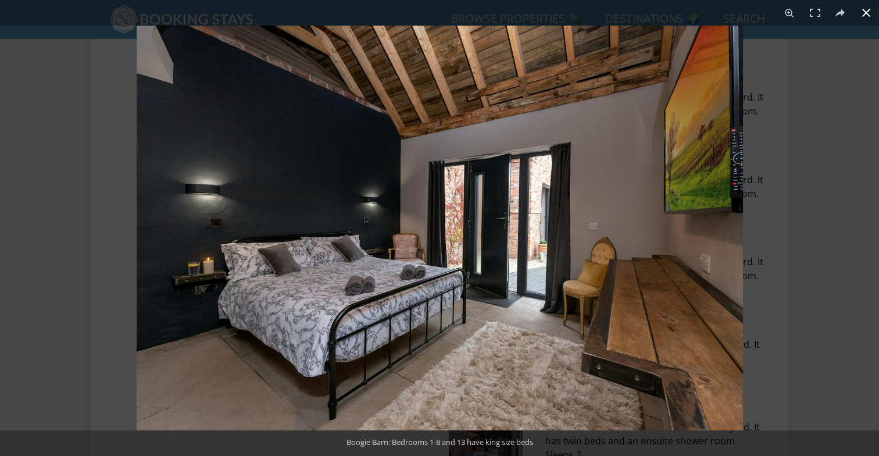
click at [762, 169] on div at bounding box center [576, 254] width 879 height 456
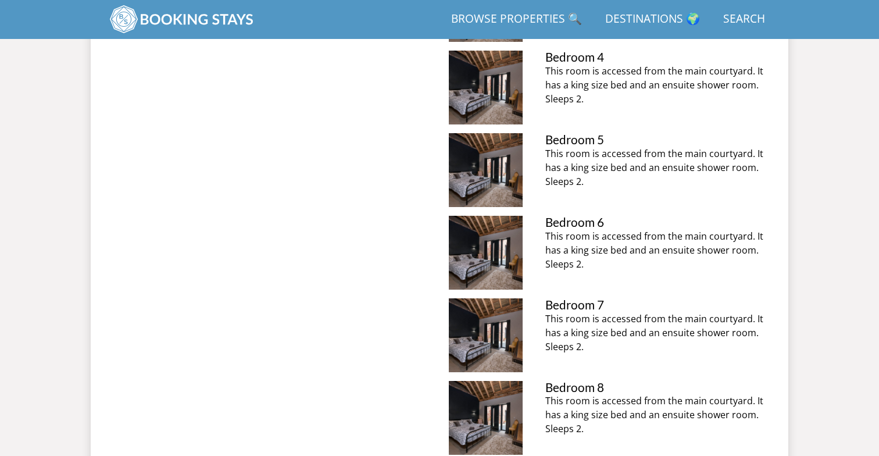
scroll to position [708, 0]
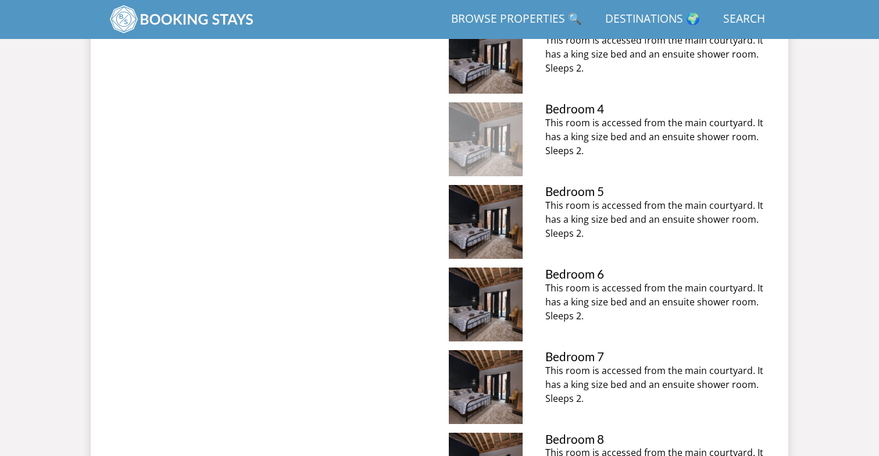
click at [467, 147] on img at bounding box center [486, 139] width 74 height 74
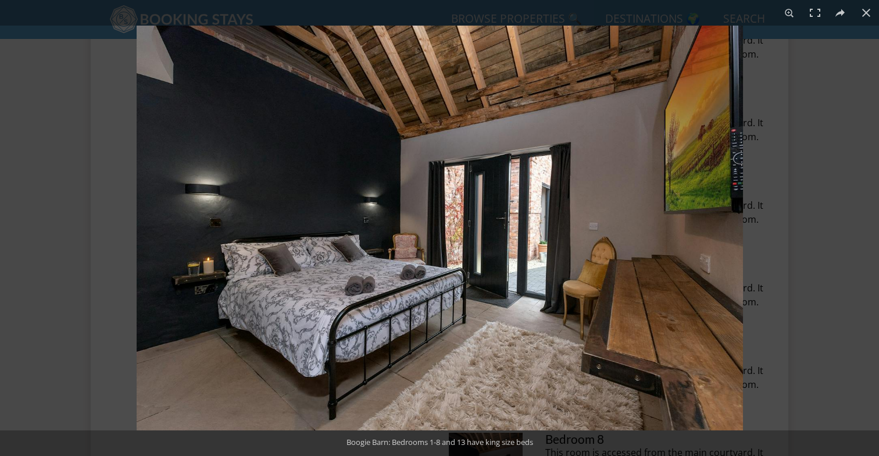
click at [787, 171] on div at bounding box center [576, 254] width 879 height 456
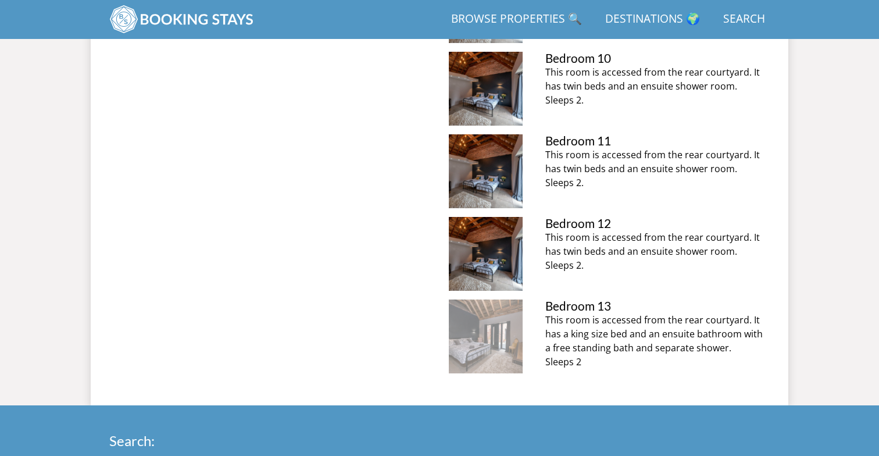
scroll to position [1270, 0]
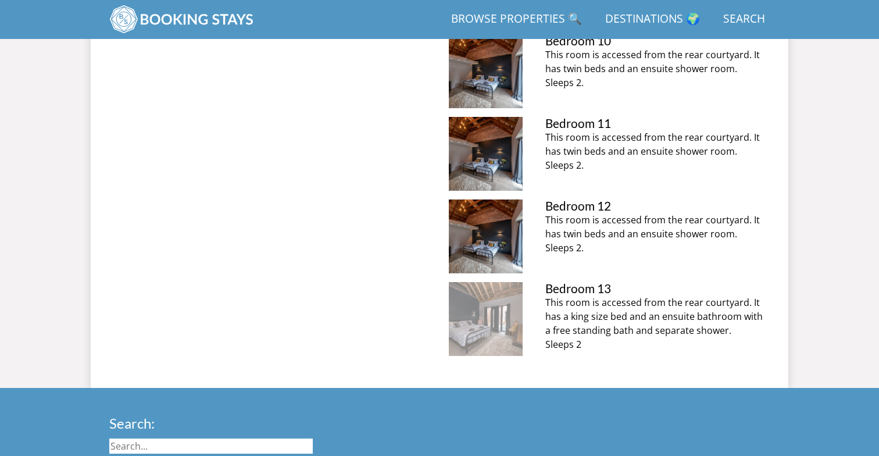
click at [483, 353] on img at bounding box center [486, 319] width 74 height 74
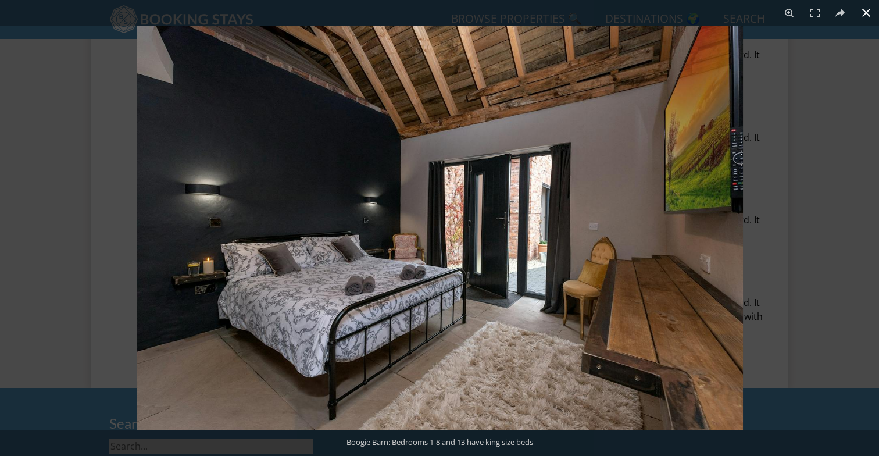
click at [790, 182] on div at bounding box center [576, 254] width 879 height 456
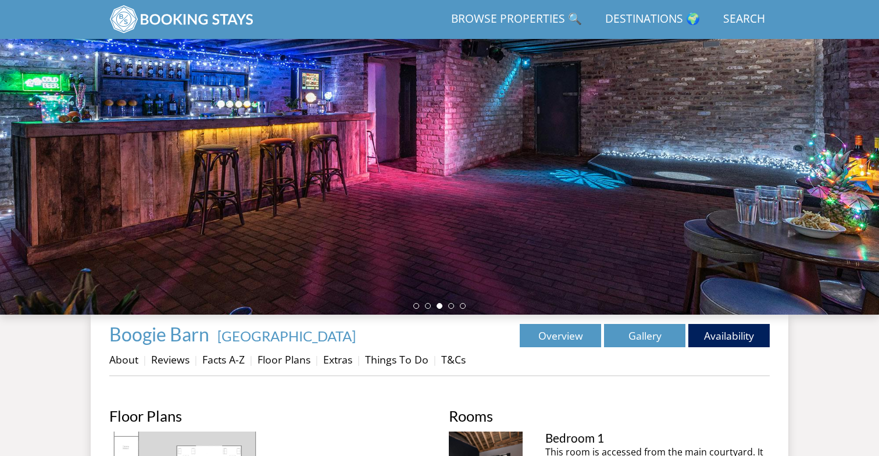
scroll to position [73, 0]
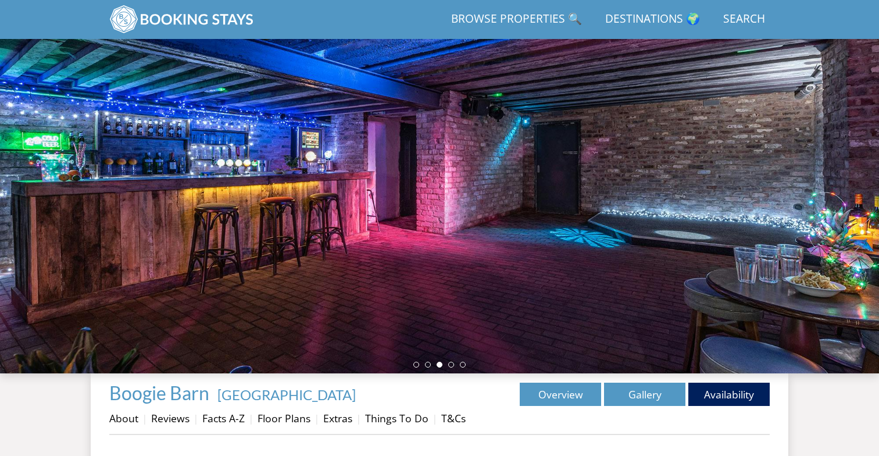
click at [111, 427] on li "About" at bounding box center [130, 418] width 42 height 20
click at [117, 417] on link "About" at bounding box center [123, 418] width 29 height 14
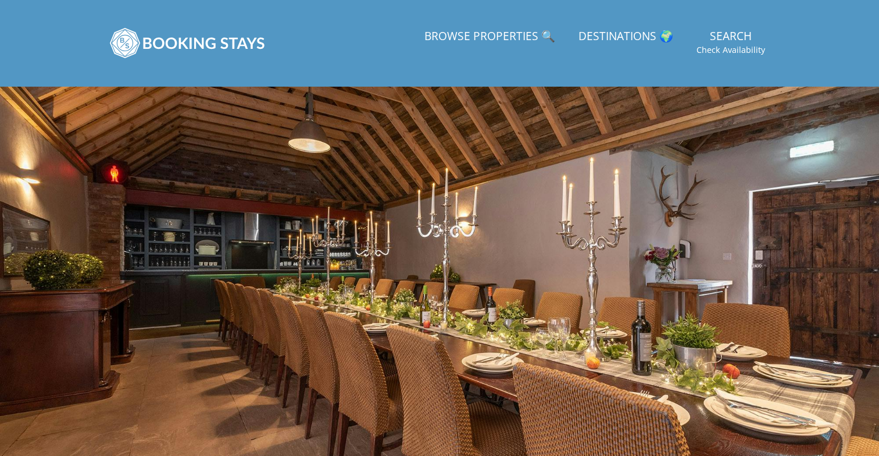
click at [140, 363] on div at bounding box center [439, 290] width 879 height 407
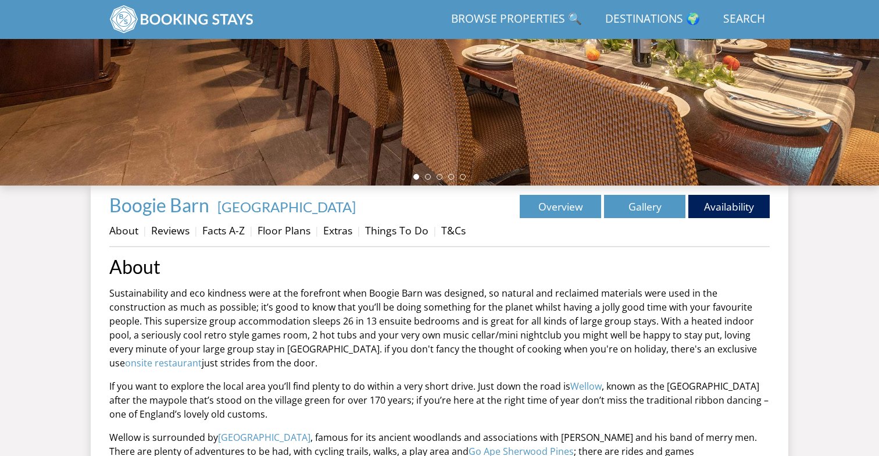
scroll to position [372, 0]
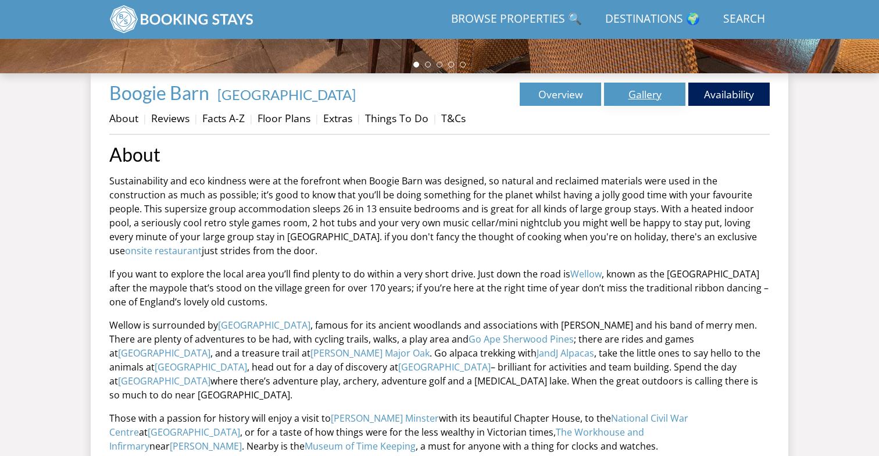
click at [654, 92] on link "Gallery" at bounding box center [644, 94] width 81 height 23
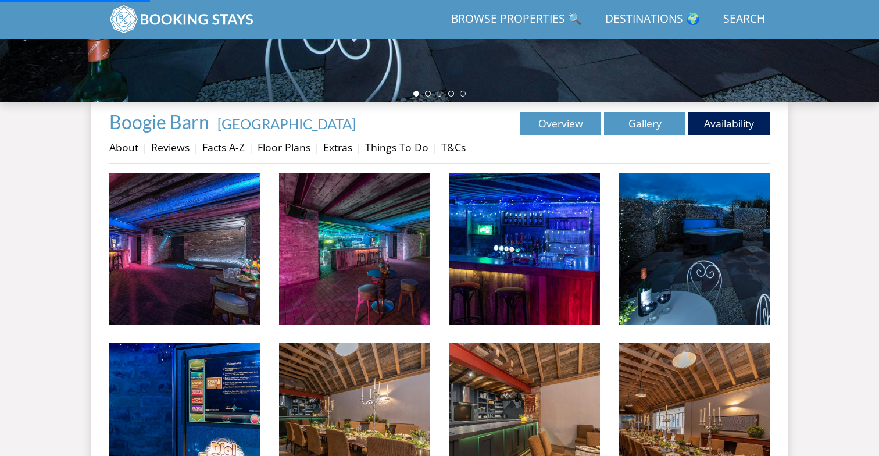
scroll to position [435, 0]
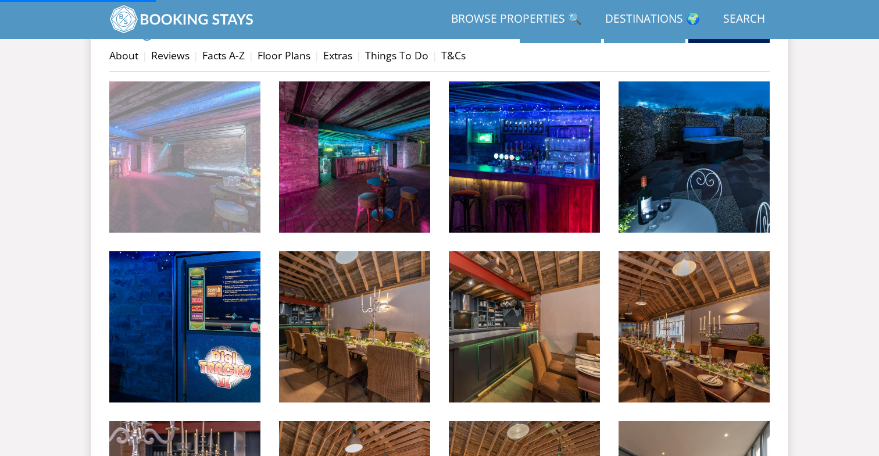
click at [205, 177] on img at bounding box center [184, 156] width 151 height 151
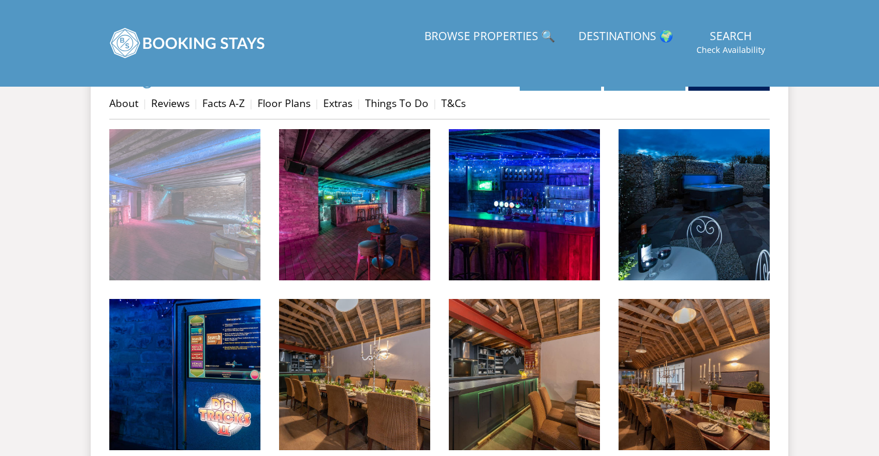
click at [243, 231] on img at bounding box center [184, 204] width 151 height 151
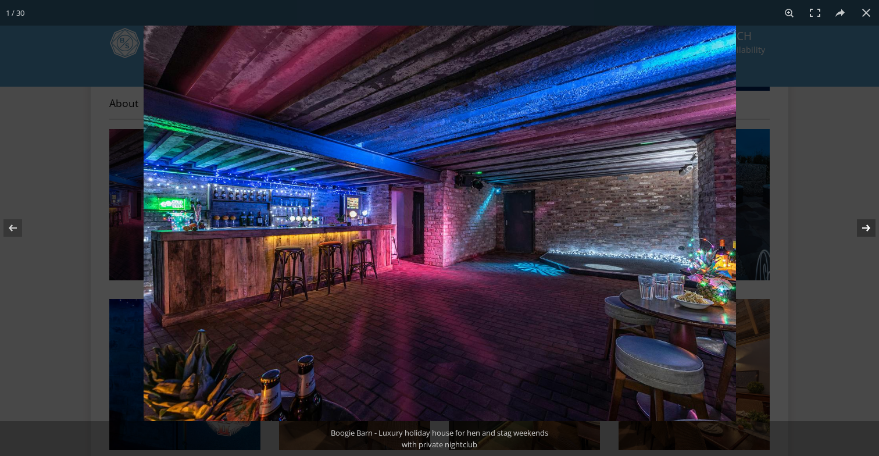
click at [866, 227] on button at bounding box center [858, 228] width 41 height 58
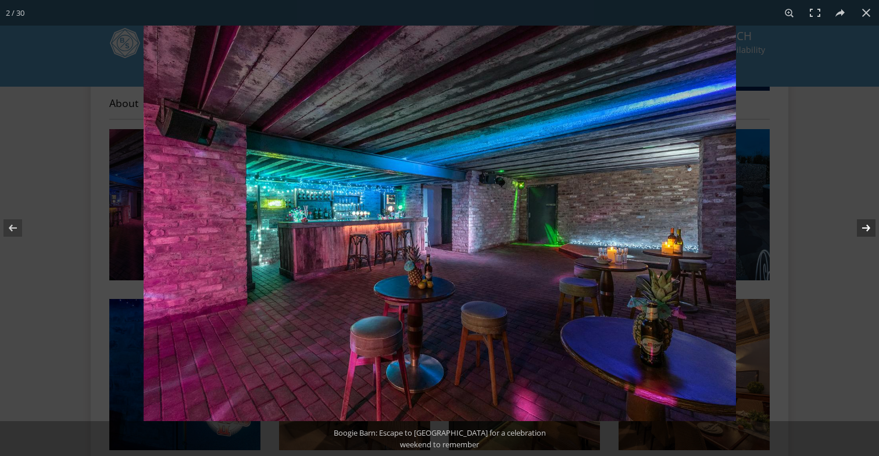
click at [866, 227] on button at bounding box center [858, 228] width 41 height 58
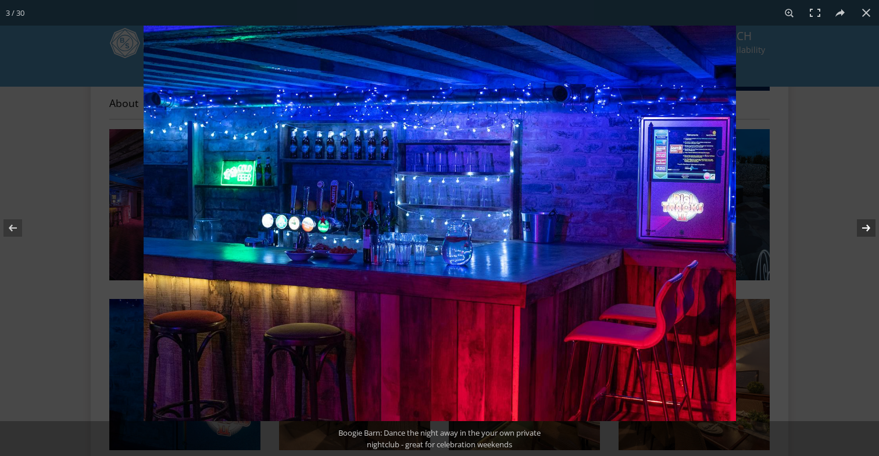
click at [866, 227] on button at bounding box center [858, 228] width 41 height 58
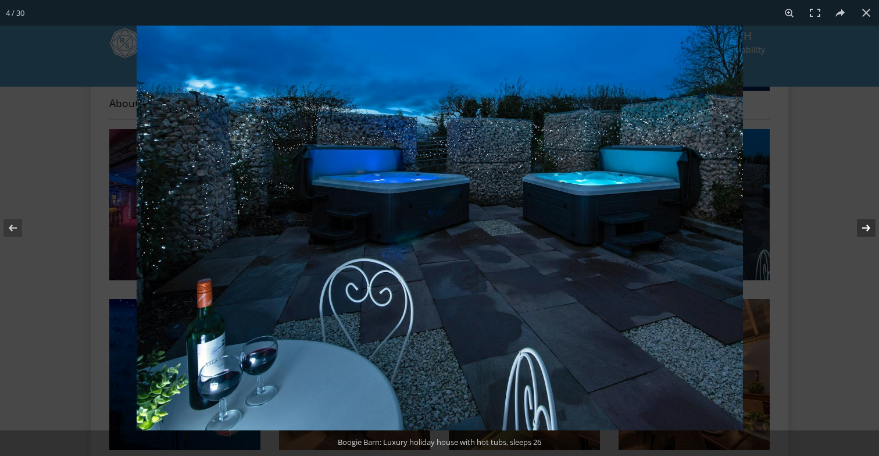
click at [866, 227] on button at bounding box center [858, 228] width 41 height 58
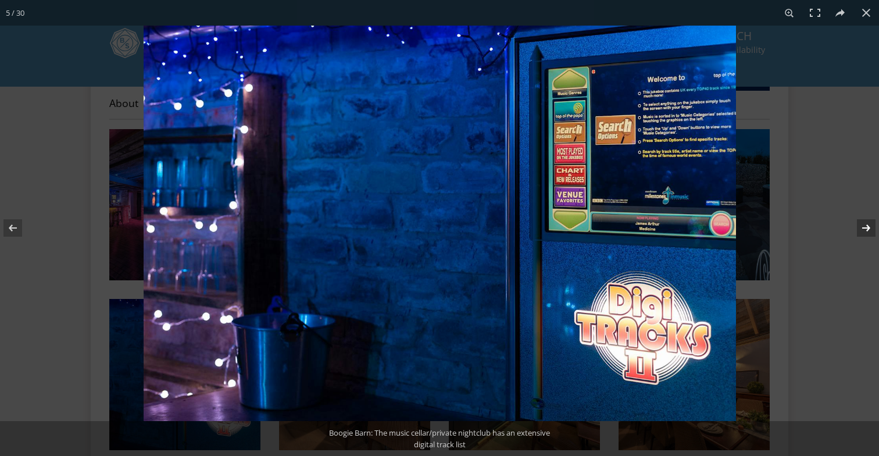
click at [866, 227] on button at bounding box center [858, 228] width 41 height 58
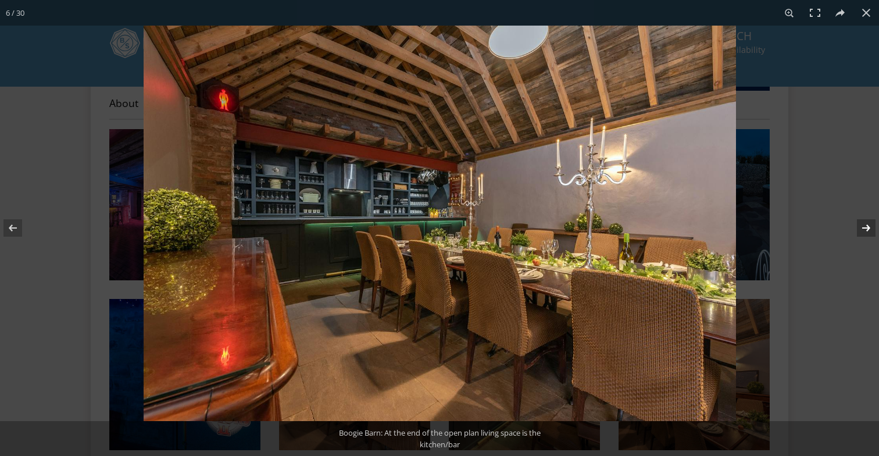
click at [866, 227] on button at bounding box center [858, 228] width 41 height 58
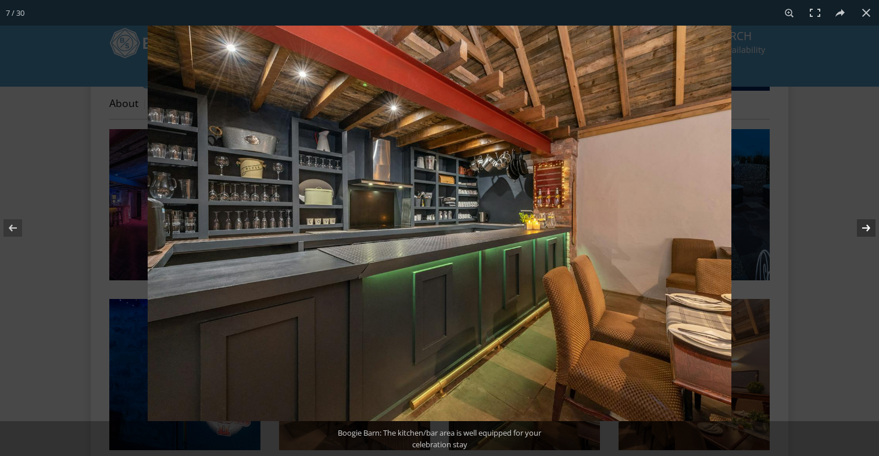
click at [866, 227] on button at bounding box center [858, 228] width 41 height 58
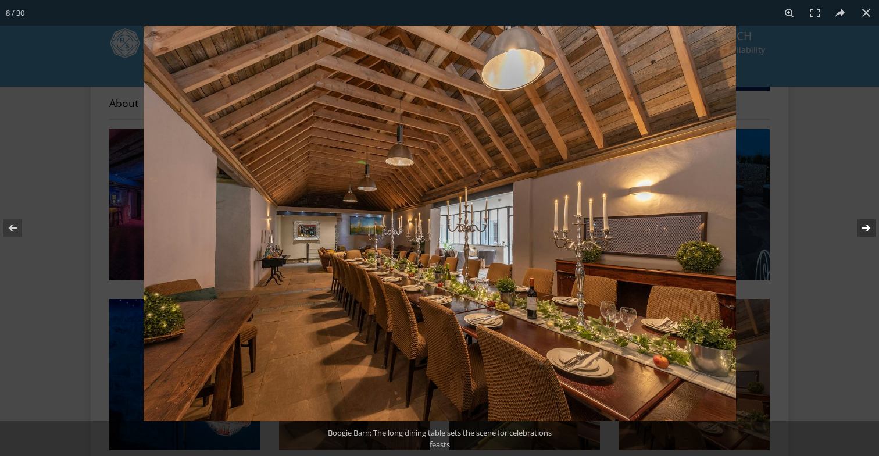
click at [866, 227] on button at bounding box center [858, 228] width 41 height 58
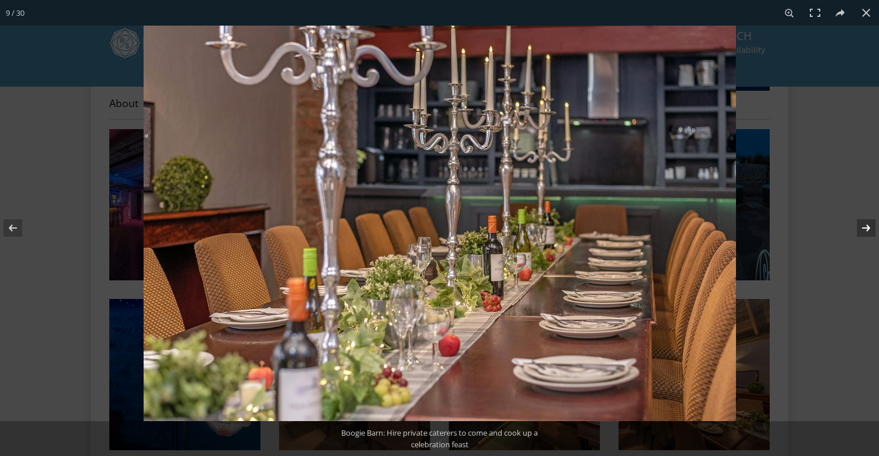
click at [866, 227] on button at bounding box center [858, 228] width 41 height 58
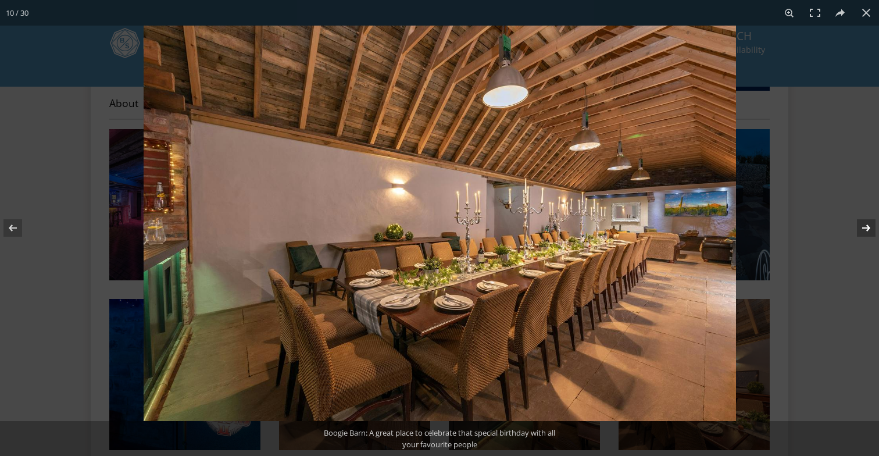
click at [866, 227] on button at bounding box center [858, 228] width 41 height 58
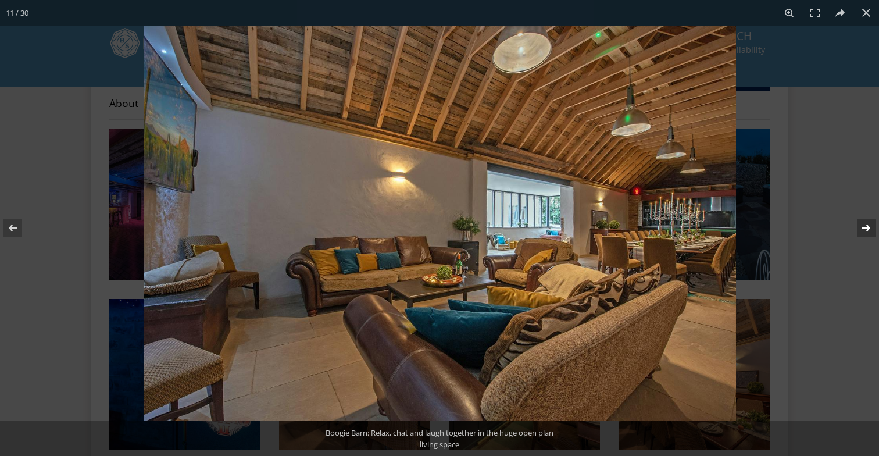
click at [866, 227] on button at bounding box center [858, 228] width 41 height 58
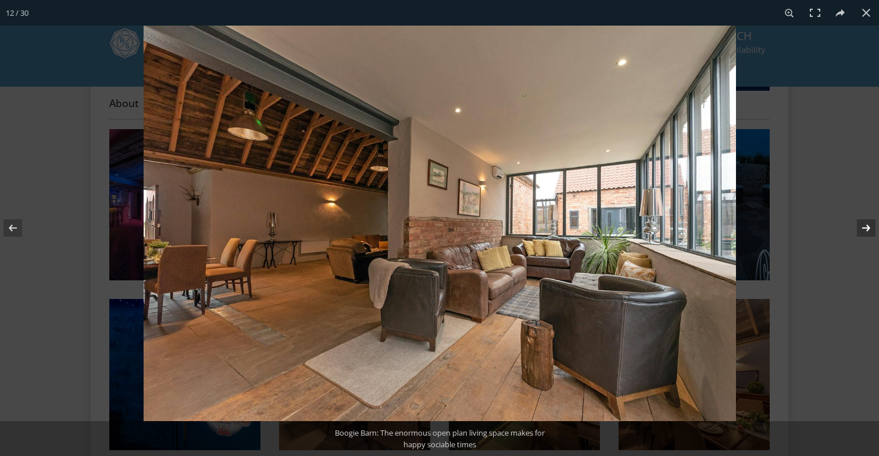
click at [866, 227] on button at bounding box center [858, 228] width 41 height 58
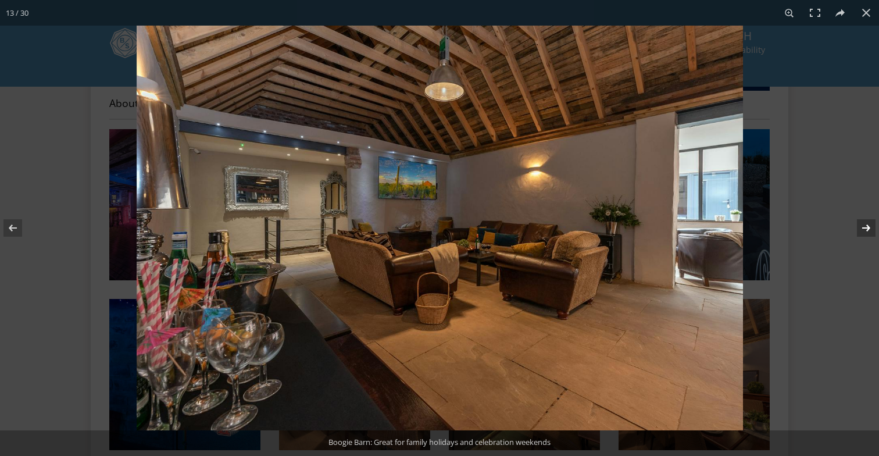
click at [866, 227] on button at bounding box center [858, 228] width 41 height 58
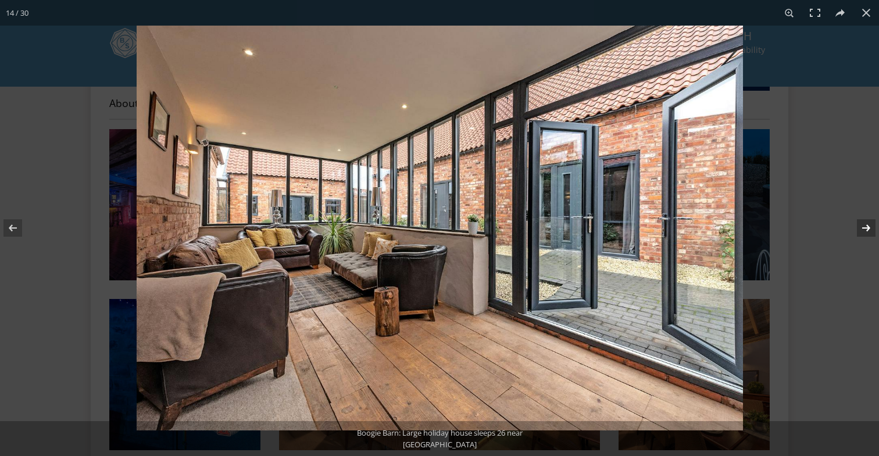
click at [866, 227] on button at bounding box center [858, 228] width 41 height 58
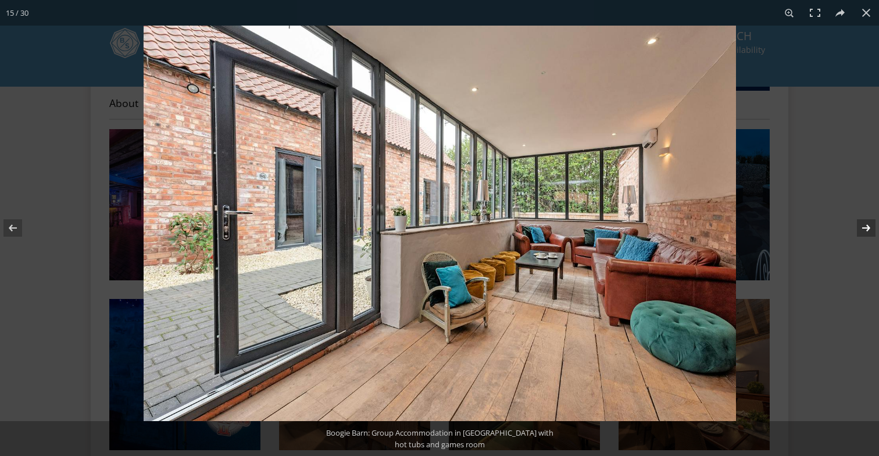
click at [866, 227] on button at bounding box center [858, 228] width 41 height 58
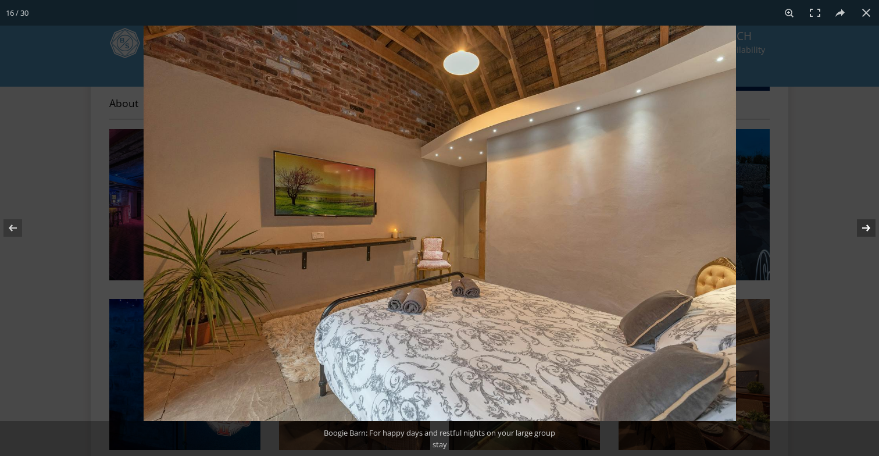
click at [866, 227] on button at bounding box center [858, 228] width 41 height 58
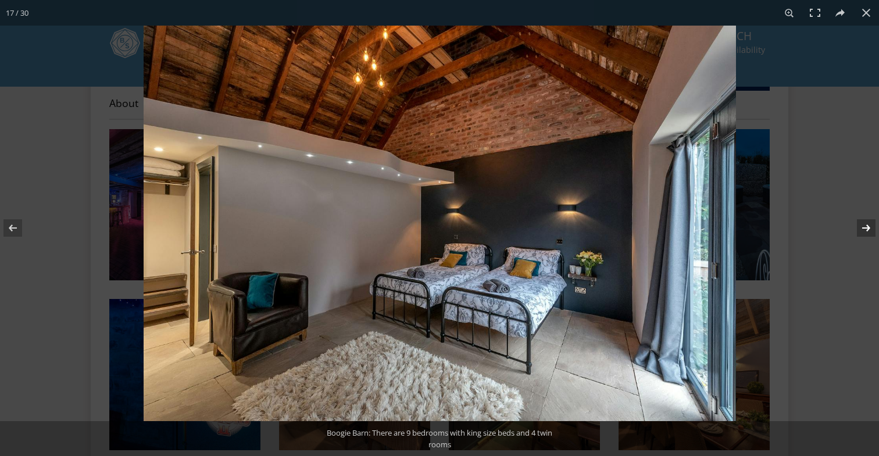
click at [866, 227] on button at bounding box center [858, 228] width 41 height 58
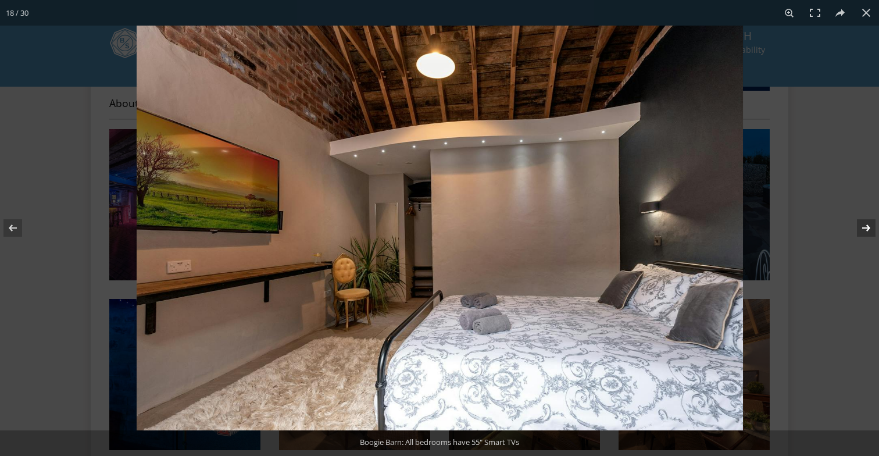
click at [866, 227] on button at bounding box center [858, 228] width 41 height 58
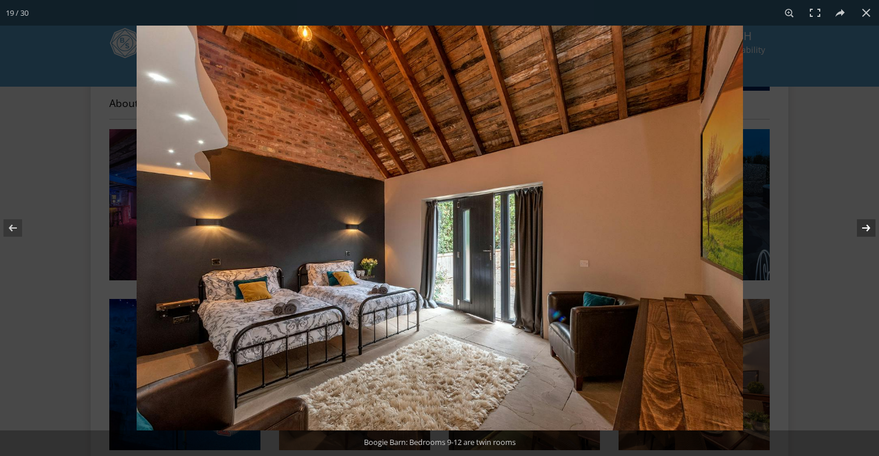
click at [866, 227] on button at bounding box center [858, 228] width 41 height 58
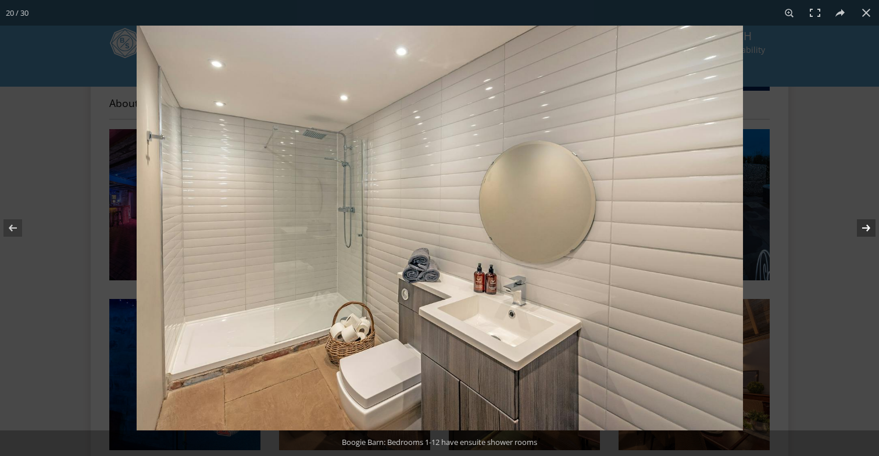
click at [866, 227] on button at bounding box center [858, 228] width 41 height 58
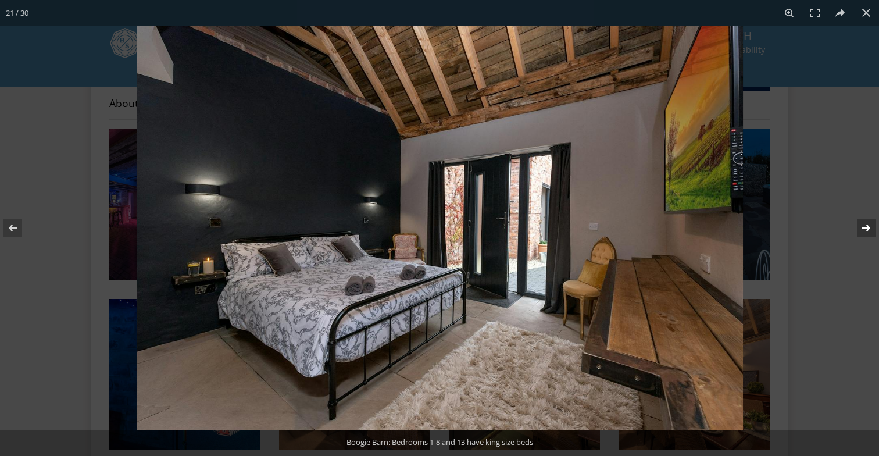
click at [866, 227] on button at bounding box center [858, 228] width 41 height 58
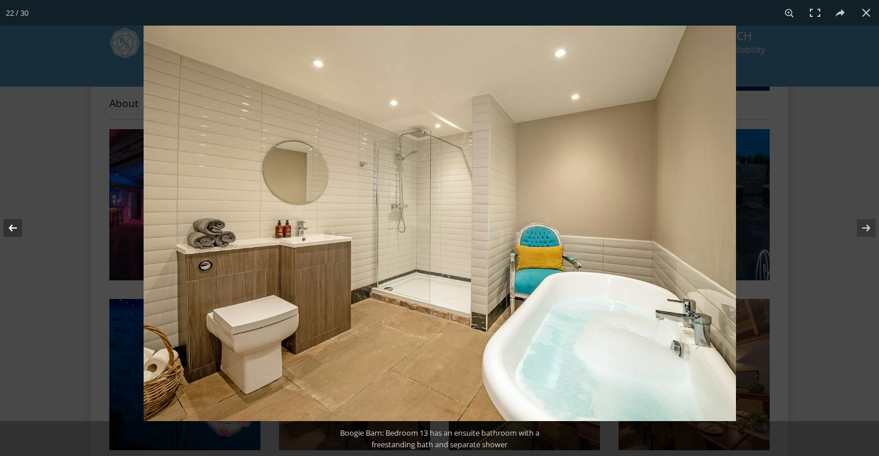
click at [12, 223] on button at bounding box center [20, 228] width 41 height 58
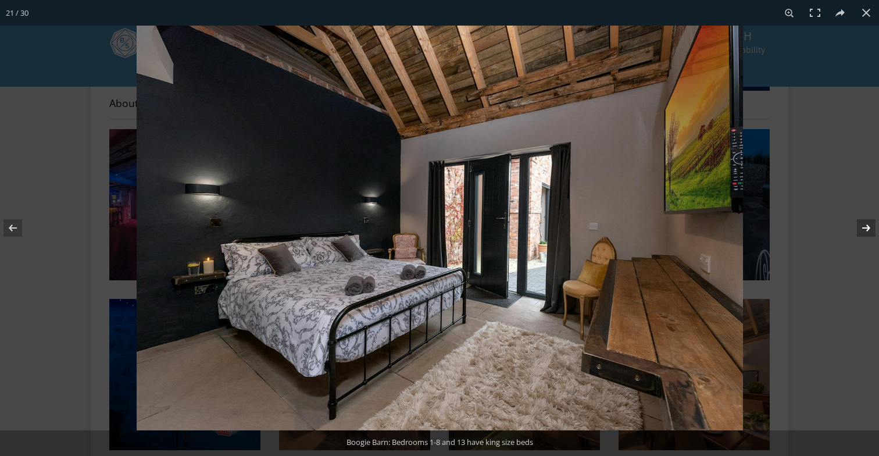
click at [869, 231] on button at bounding box center [858, 228] width 41 height 58
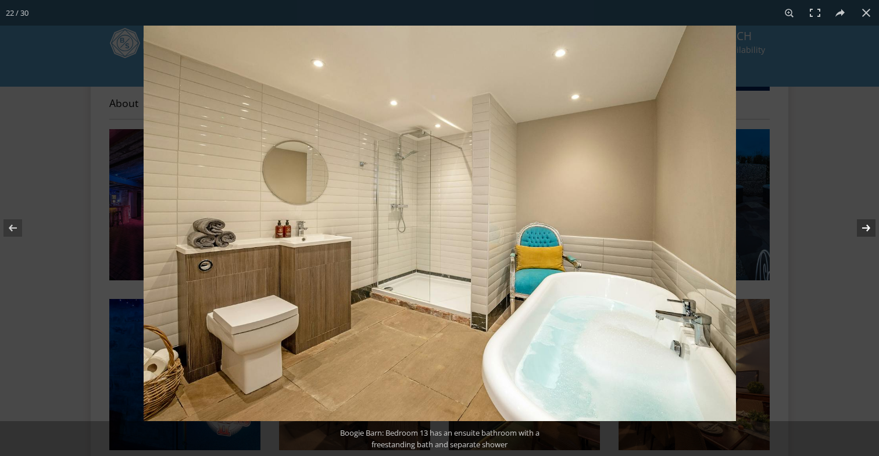
click at [869, 231] on button at bounding box center [858, 228] width 41 height 58
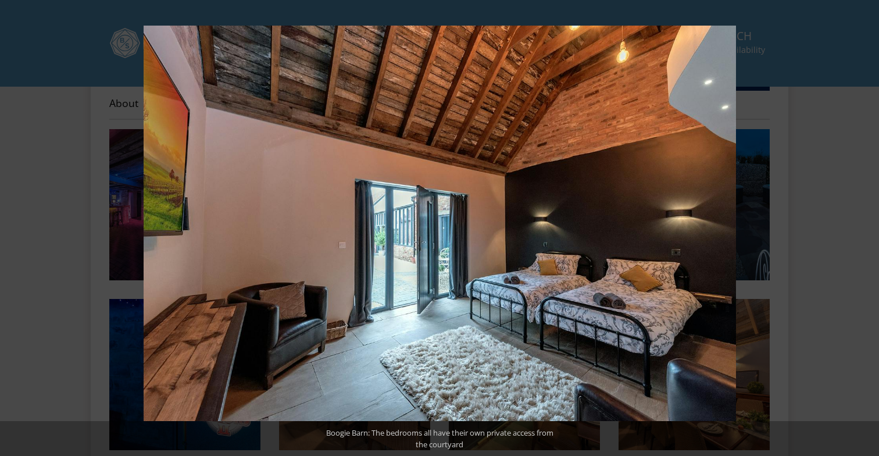
click at [869, 231] on button at bounding box center [858, 228] width 41 height 58
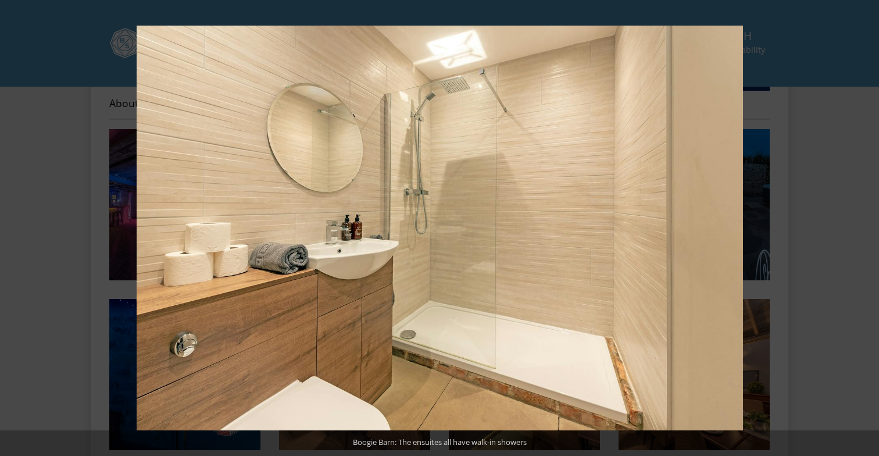
click at [869, 231] on button at bounding box center [858, 228] width 41 height 58
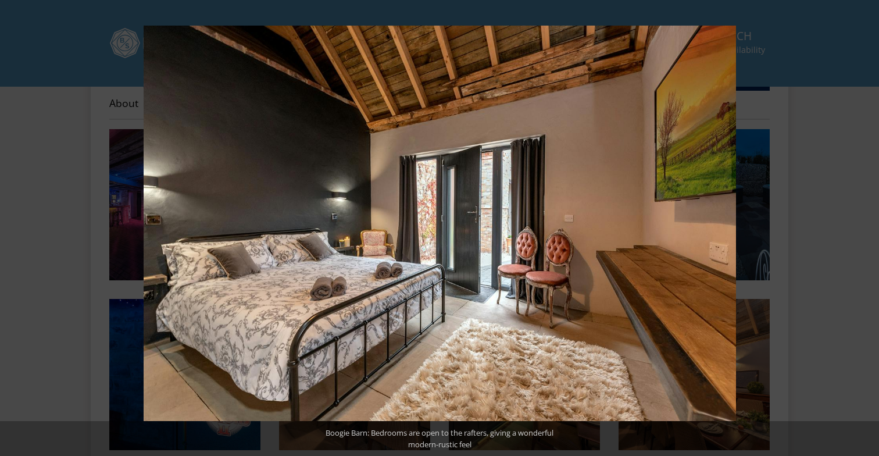
click at [869, 231] on button at bounding box center [858, 228] width 41 height 58
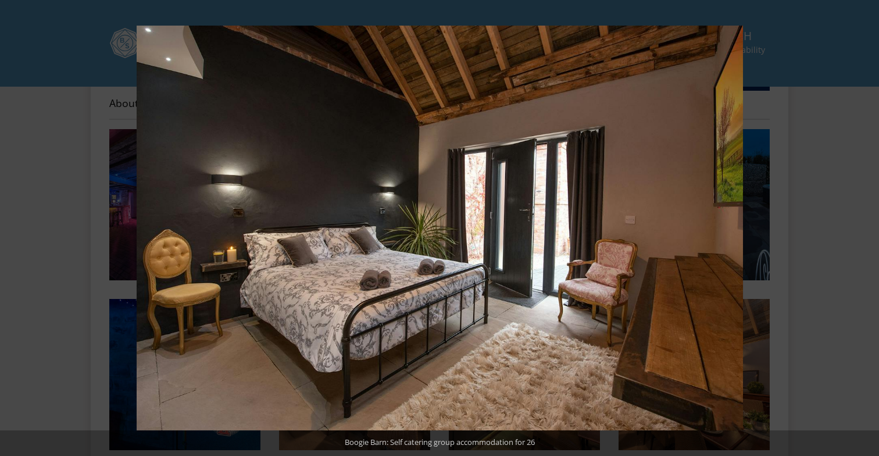
click at [869, 231] on button at bounding box center [858, 228] width 41 height 58
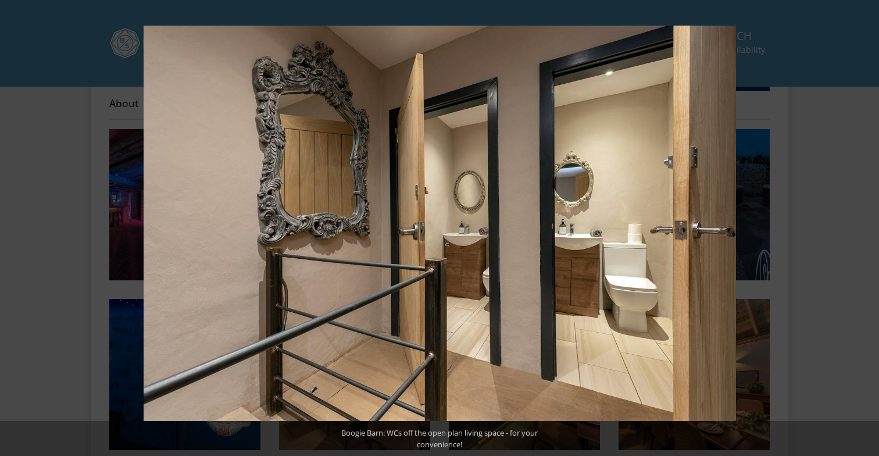
click at [869, 231] on button at bounding box center [858, 228] width 41 height 58
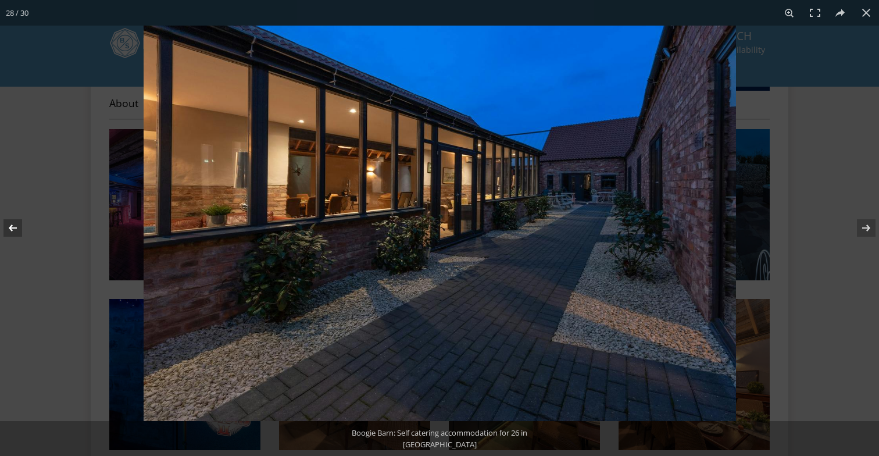
click at [10, 230] on button at bounding box center [20, 228] width 41 height 58
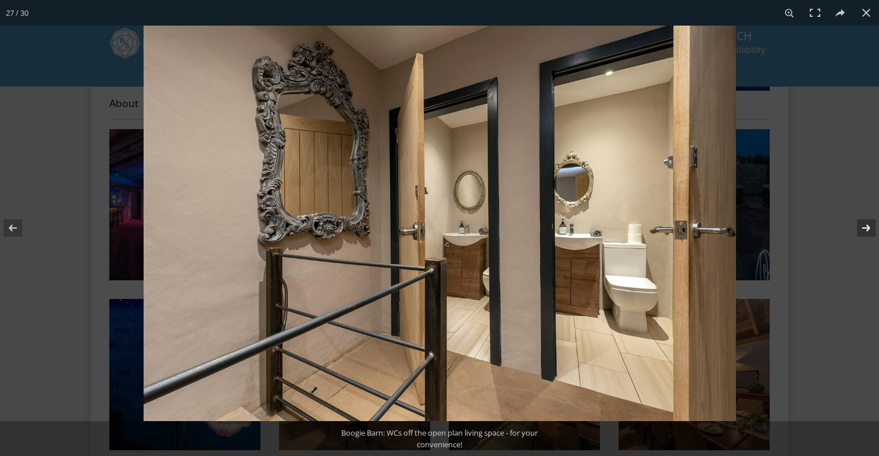
click at [868, 227] on button at bounding box center [858, 228] width 41 height 58
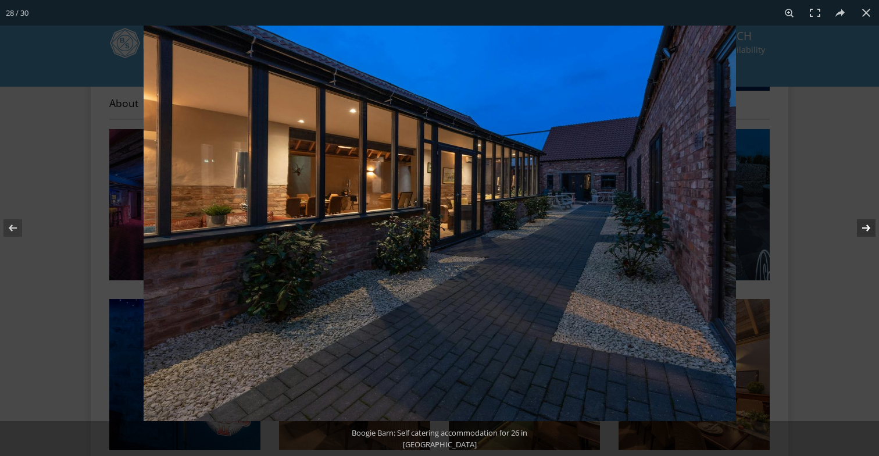
click at [868, 227] on button at bounding box center [858, 228] width 41 height 58
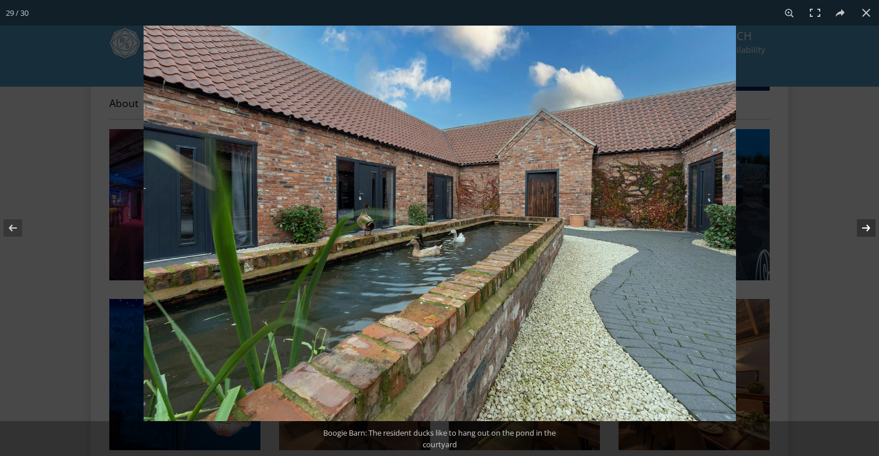
click at [868, 227] on button at bounding box center [858, 228] width 41 height 58
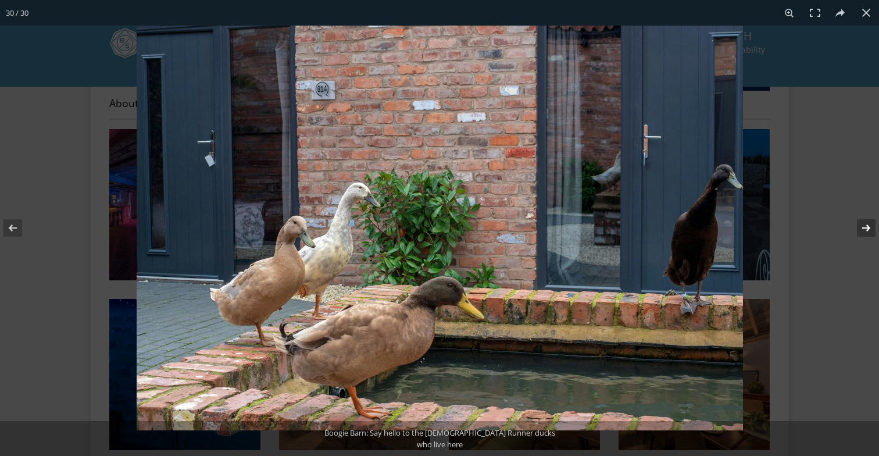
click at [868, 227] on button at bounding box center [858, 228] width 41 height 58
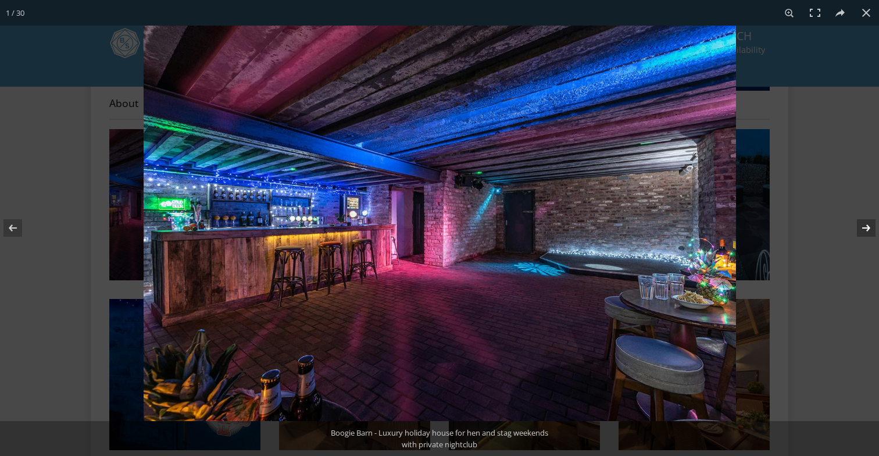
click at [868, 227] on button at bounding box center [858, 228] width 41 height 58
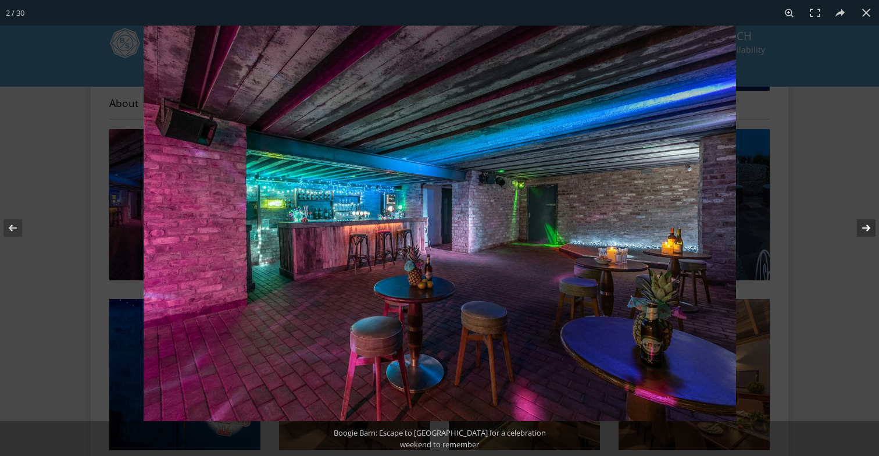
click at [868, 227] on button at bounding box center [858, 228] width 41 height 58
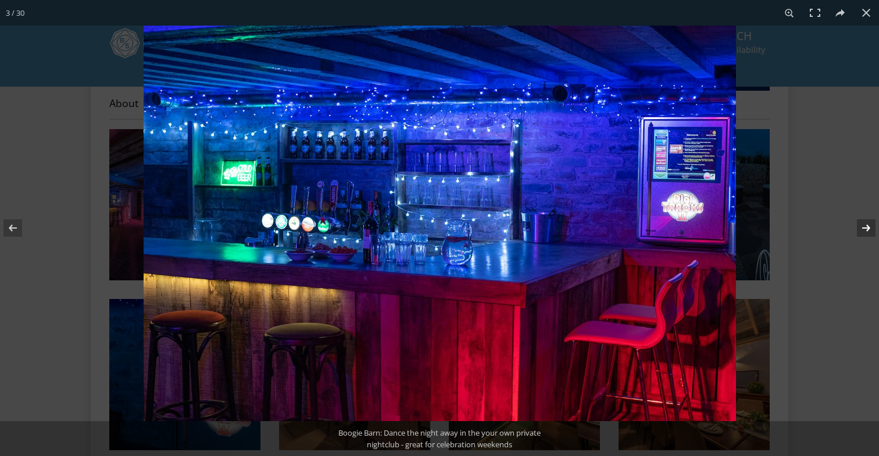
click at [868, 227] on button at bounding box center [858, 228] width 41 height 58
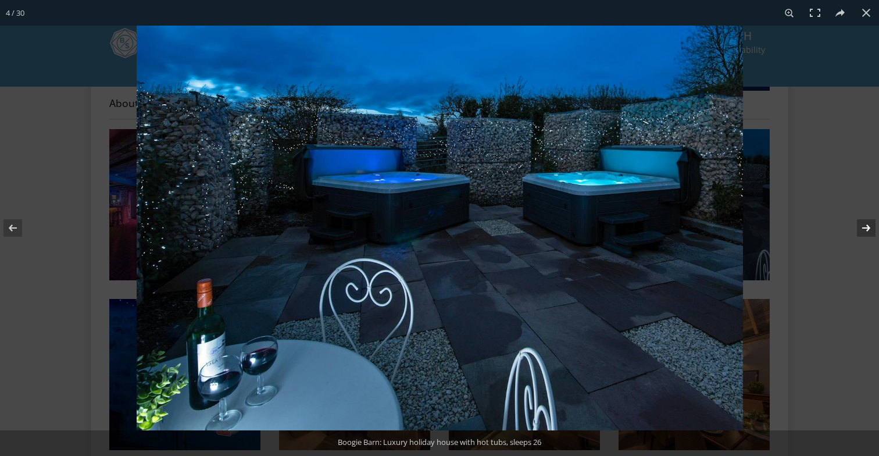
click at [868, 227] on button at bounding box center [858, 228] width 41 height 58
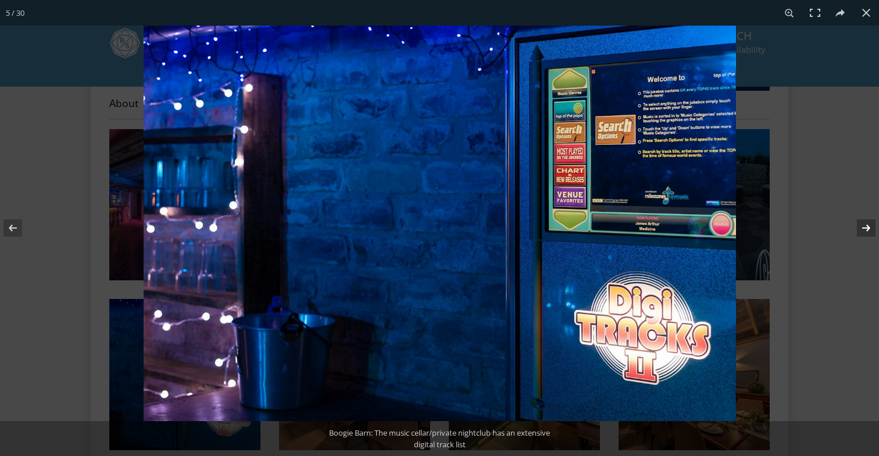
click at [868, 227] on button at bounding box center [858, 228] width 41 height 58
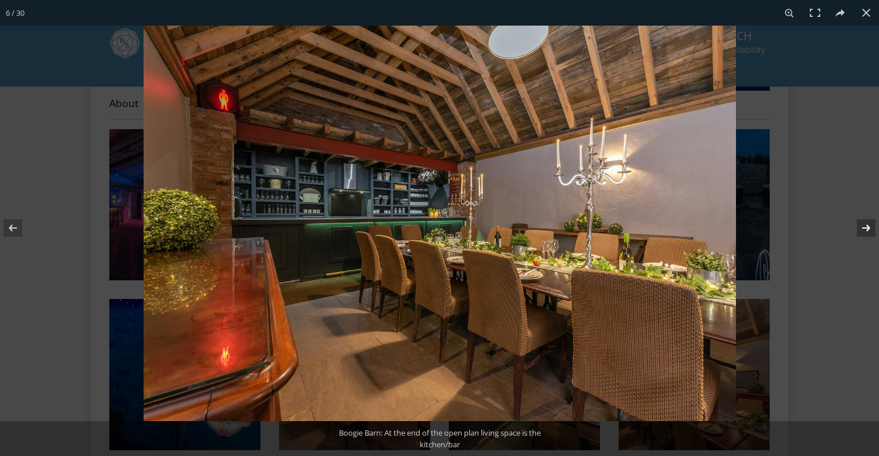
click at [868, 227] on button at bounding box center [858, 228] width 41 height 58
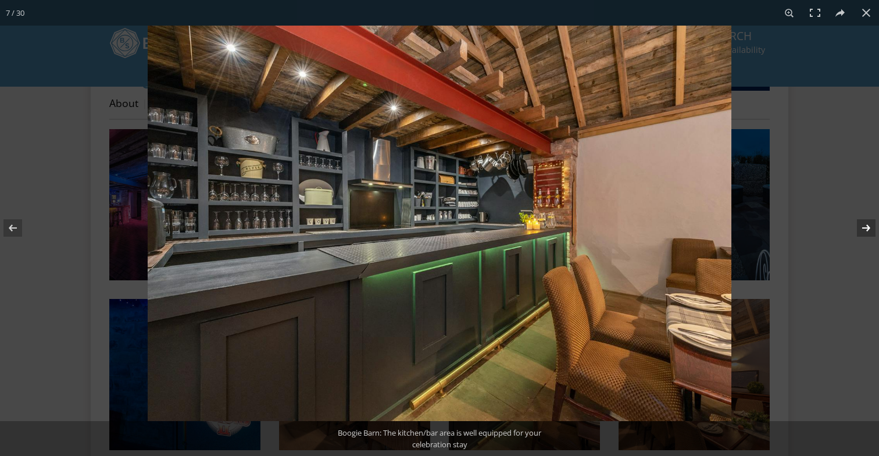
click at [868, 227] on button at bounding box center [858, 228] width 41 height 58
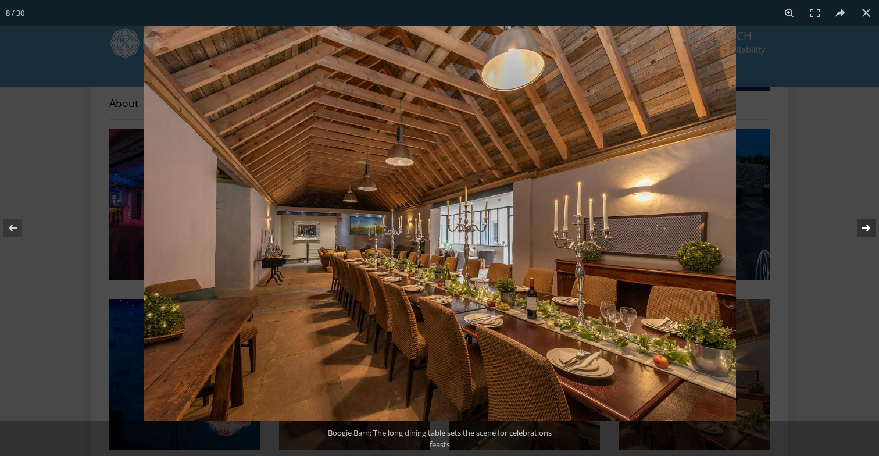
click at [868, 227] on button at bounding box center [858, 228] width 41 height 58
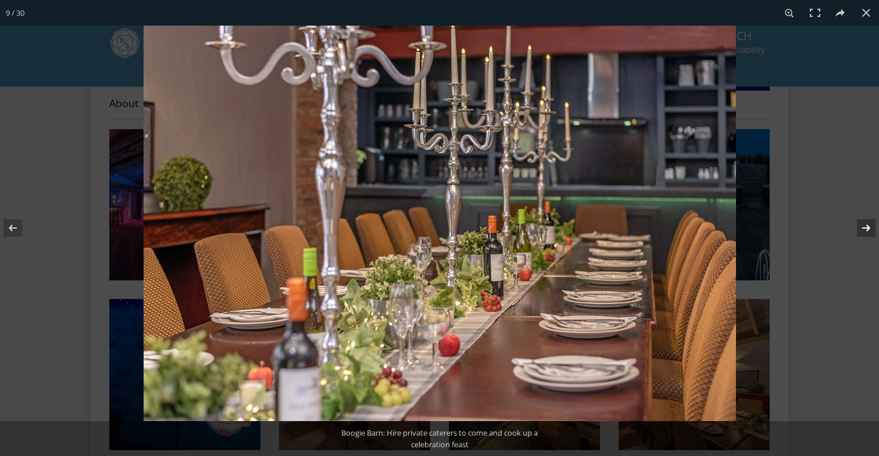
click at [868, 227] on button at bounding box center [858, 228] width 41 height 58
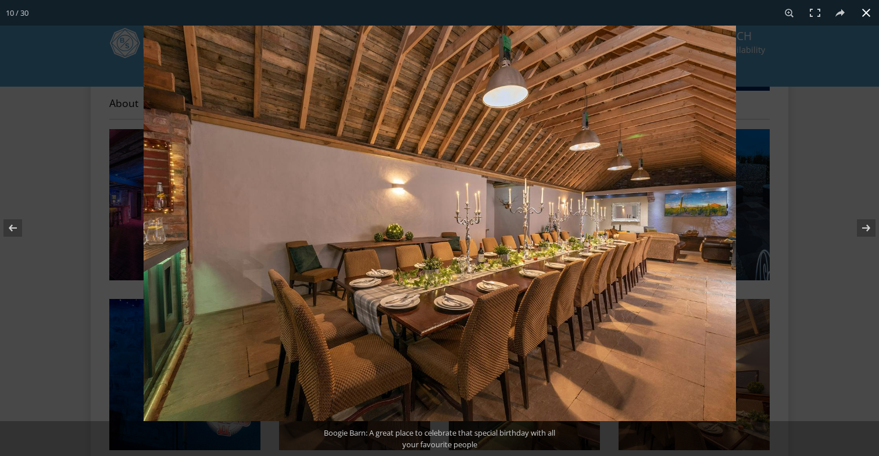
click at [837, 164] on div at bounding box center [583, 254] width 879 height 456
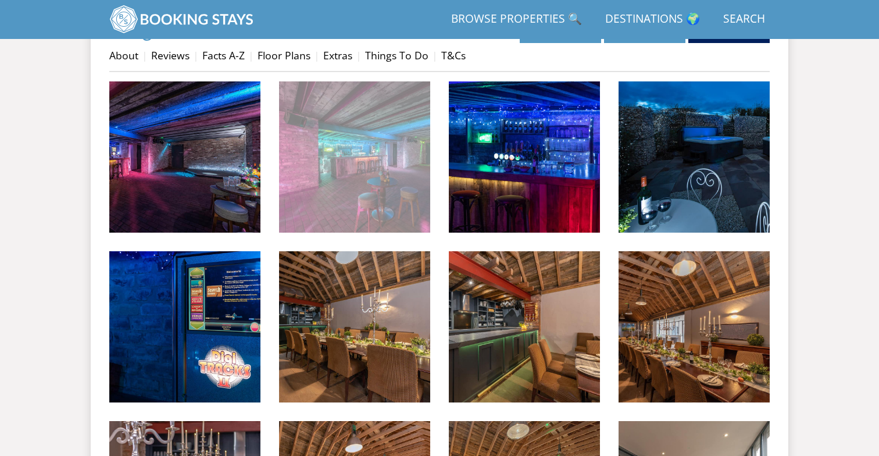
scroll to position [436, 0]
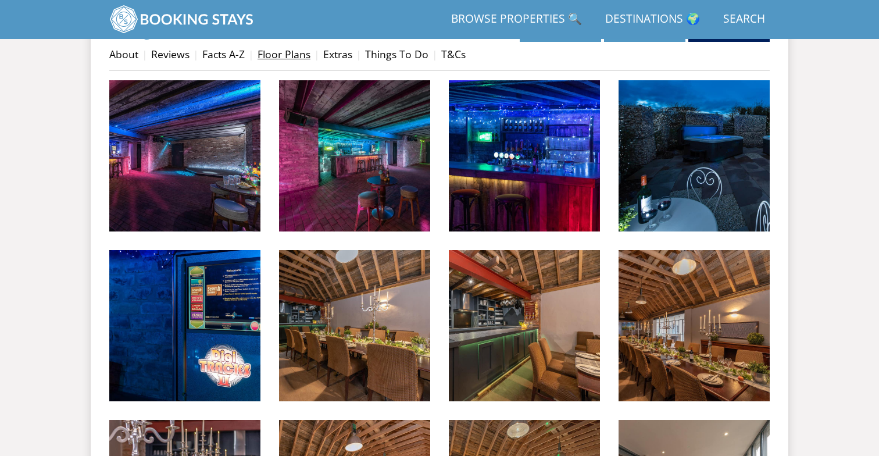
click at [302, 55] on link "Floor Plans" at bounding box center [283, 54] width 53 height 14
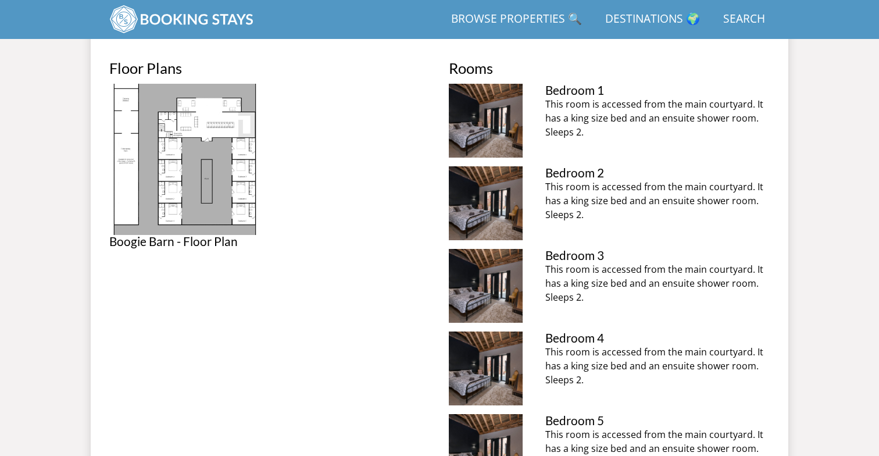
scroll to position [467, 0]
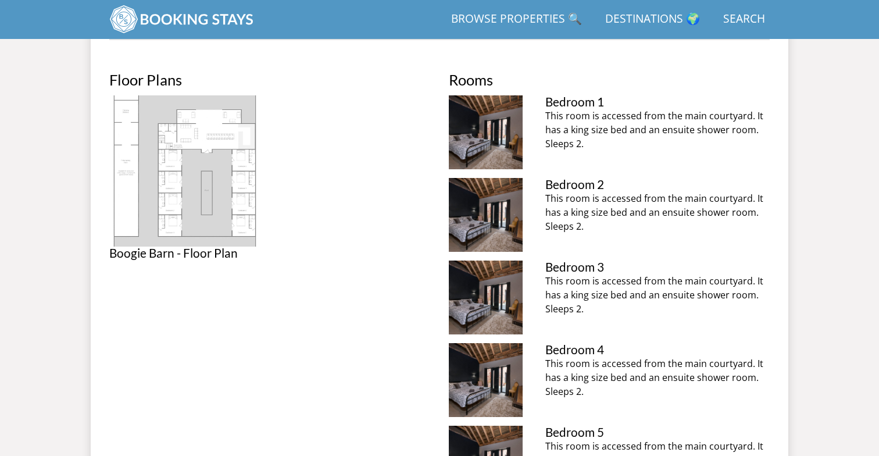
click at [144, 146] on img at bounding box center [184, 170] width 151 height 151
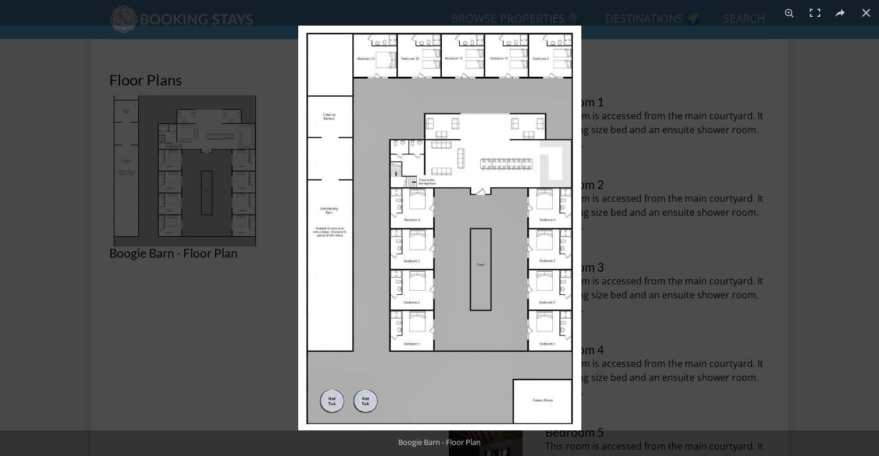
click at [464, 214] on img at bounding box center [439, 228] width 283 height 404
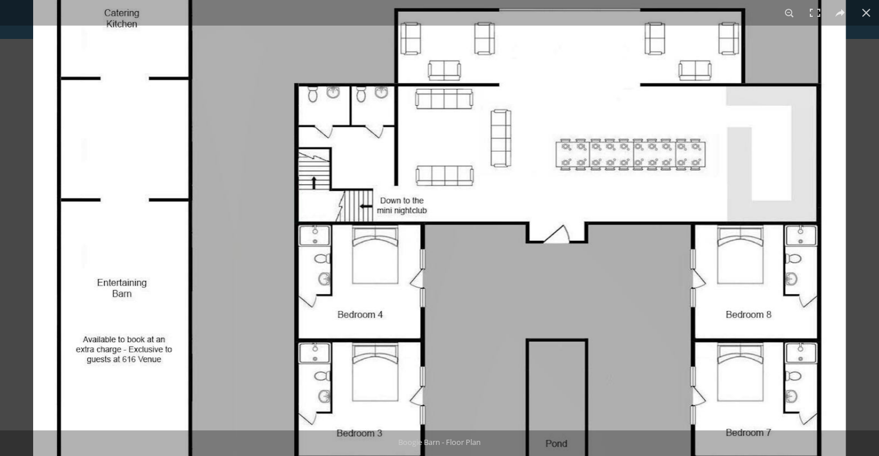
drag, startPoint x: 477, startPoint y: 148, endPoint x: 477, endPoint y: 262, distance: 113.9
click at [477, 263] on img at bounding box center [439, 338] width 812 height 1162
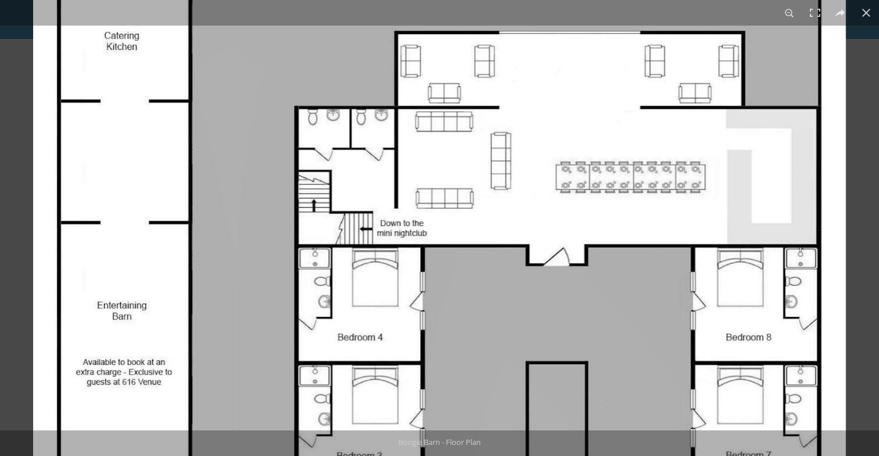
drag, startPoint x: 499, startPoint y: 193, endPoint x: 506, endPoint y: 40, distance: 153.0
click at [506, 44] on img at bounding box center [439, 361] width 812 height 1162
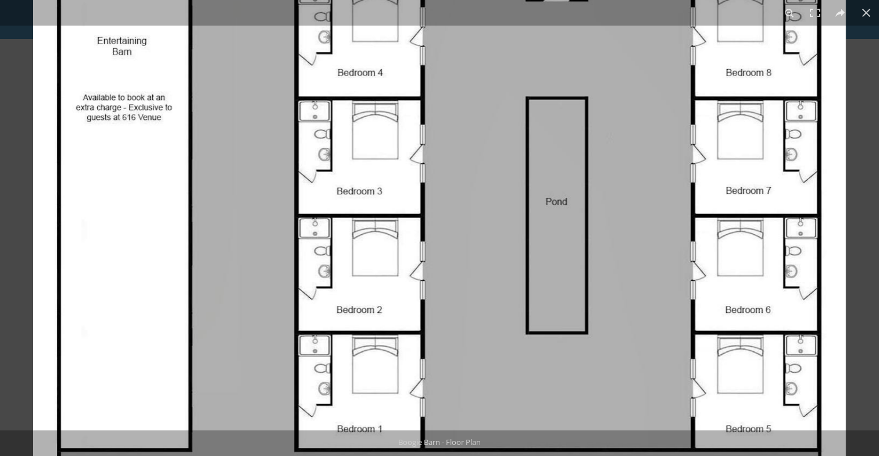
drag, startPoint x: 354, startPoint y: 146, endPoint x: 356, endPoint y: 236, distance: 89.5
click at [356, 236] on img at bounding box center [439, 96] width 812 height 1162
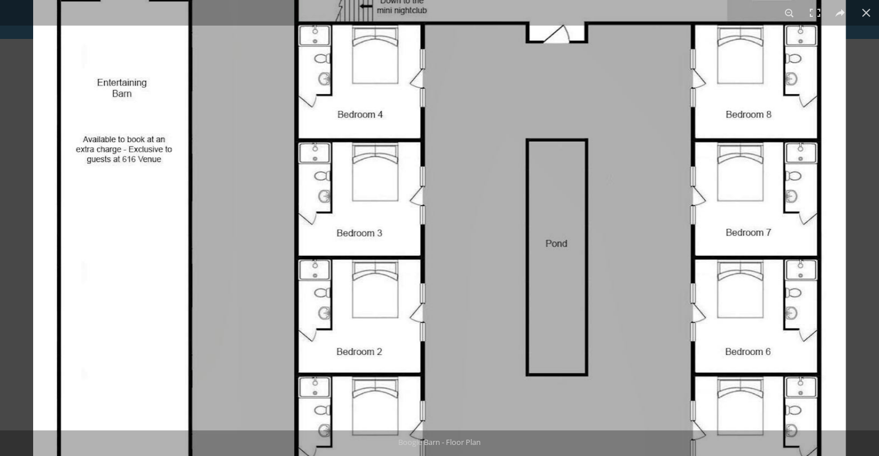
click at [223, 216] on img at bounding box center [439, 138] width 812 height 1162
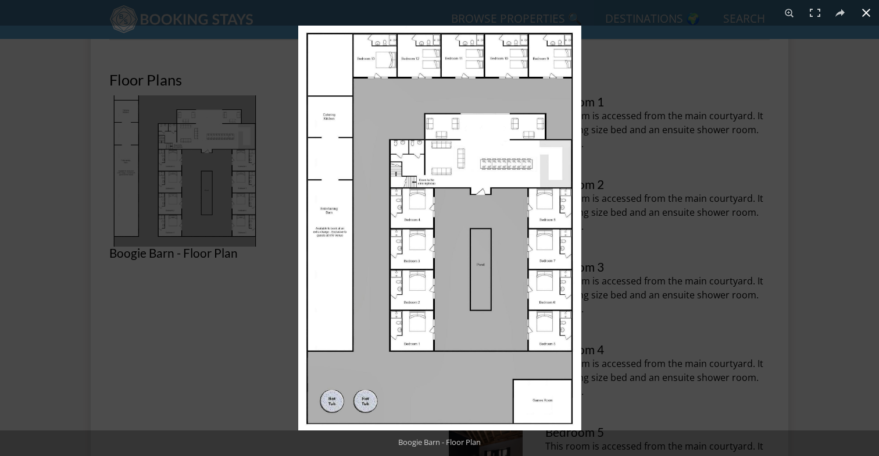
click at [650, 166] on div at bounding box center [737, 254] width 879 height 456
